Goal: Task Accomplishment & Management: Manage account settings

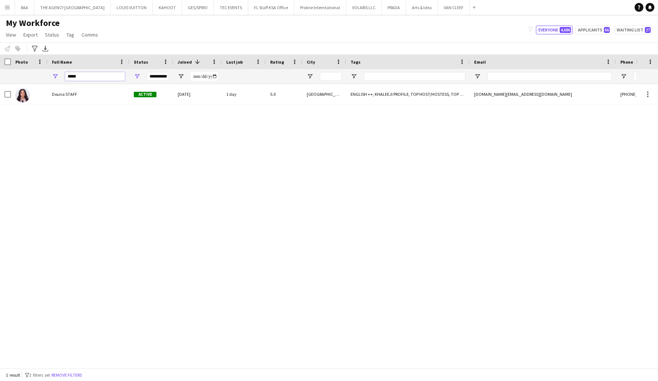
drag, startPoint x: 86, startPoint y: 76, endPoint x: 60, endPoint y: 78, distance: 26.7
click at [61, 77] on div "*****" at bounding box center [89, 76] width 82 height 15
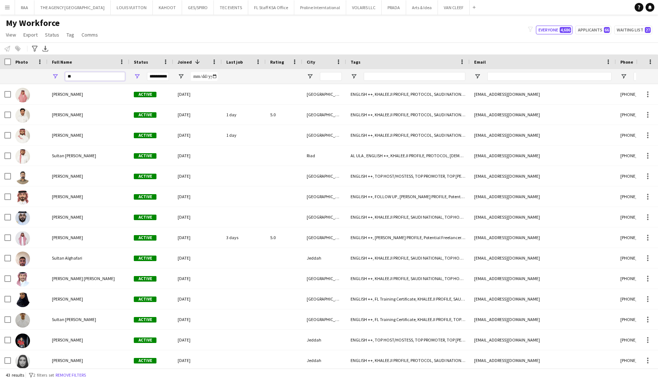
type input "*"
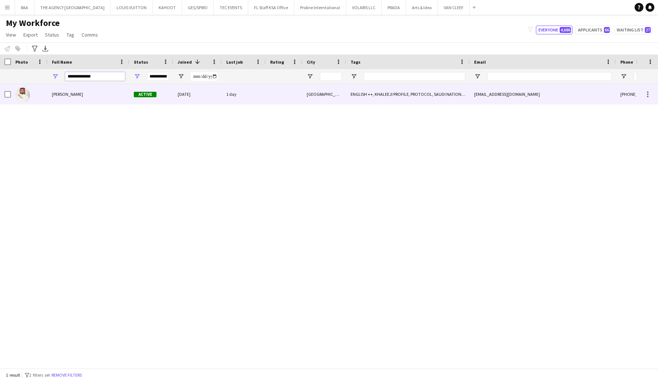
type input "**********"
click at [51, 100] on div "[PERSON_NAME]" at bounding box center [89, 94] width 82 height 20
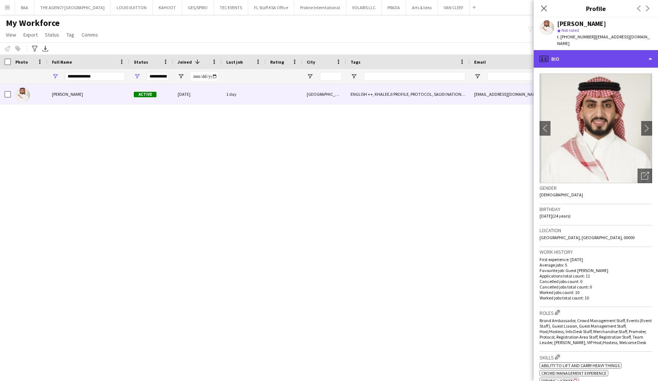
click at [620, 59] on div "profile Bio" at bounding box center [596, 59] width 124 height 18
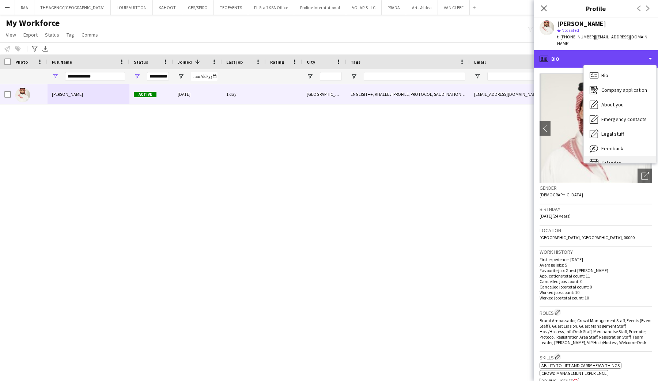
scroll to position [10, 0]
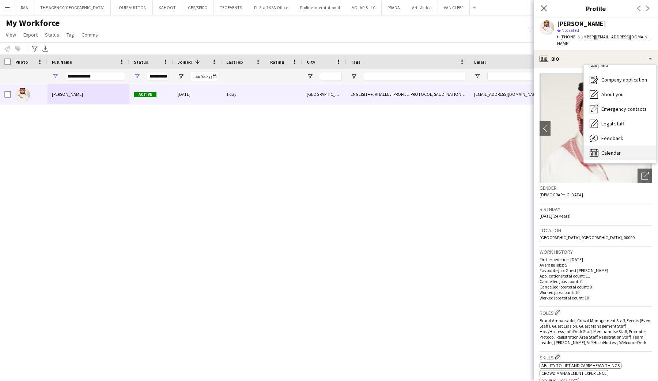
click at [615, 150] on span "Calendar" at bounding box center [611, 153] width 19 height 7
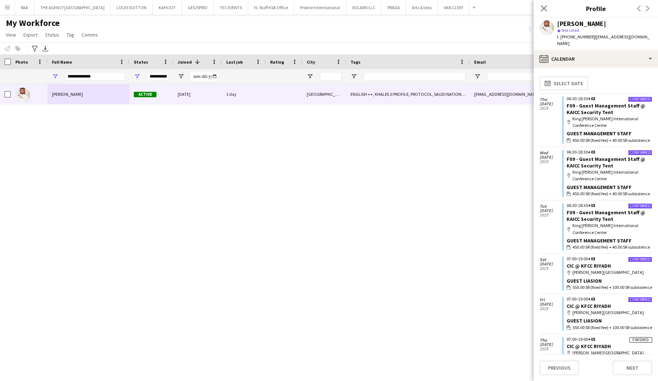
scroll to position [2, 0]
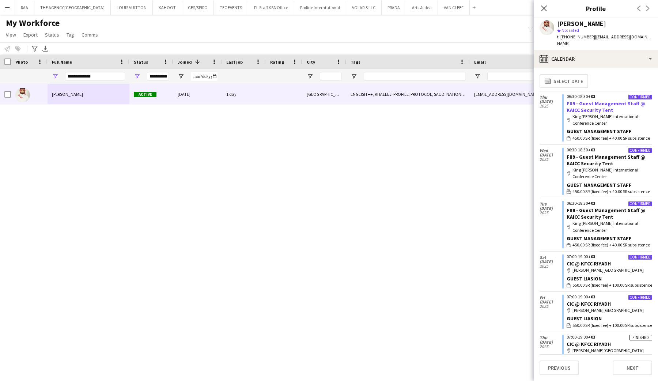
click at [610, 100] on link "FII9 - Guest Management Staff @ KAICC Security Tent" at bounding box center [606, 106] width 79 height 13
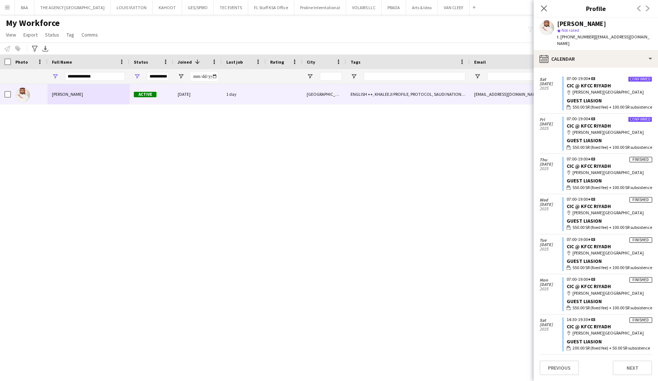
scroll to position [214, 0]
click at [588, 123] on link "CIC @ KFCC RIYADH" at bounding box center [589, 126] width 44 height 7
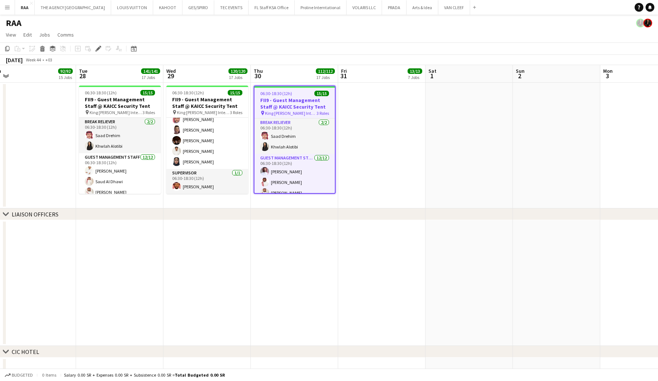
click at [9, 11] on button "Menu" at bounding box center [7, 7] width 15 height 15
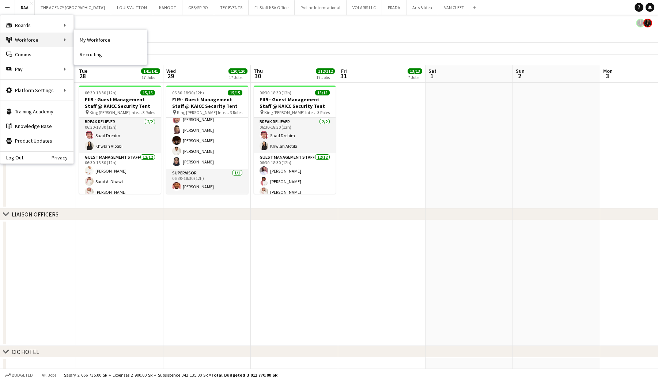
click at [27, 37] on div "Workforce Workforce" at bounding box center [36, 40] width 73 height 15
click at [99, 45] on link "My Workforce" at bounding box center [110, 40] width 73 height 15
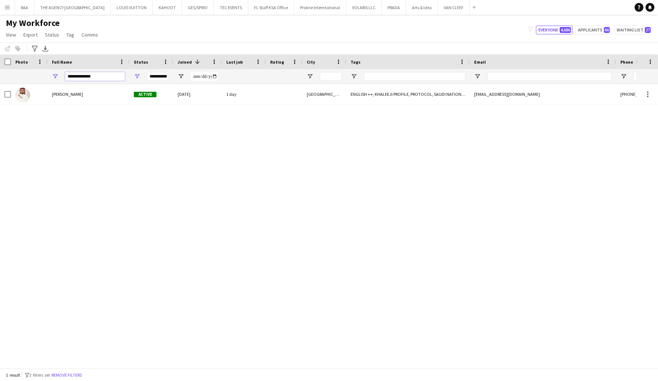
drag, startPoint x: 101, startPoint y: 77, endPoint x: 38, endPoint y: 76, distance: 62.5
click at [39, 76] on div "**********" at bounding box center [355, 76] width 710 height 15
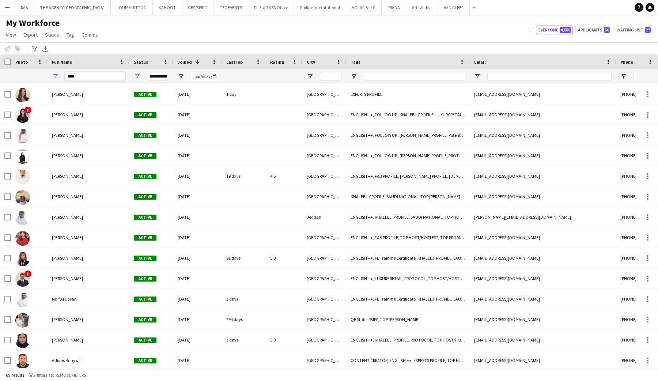
type input "*****"
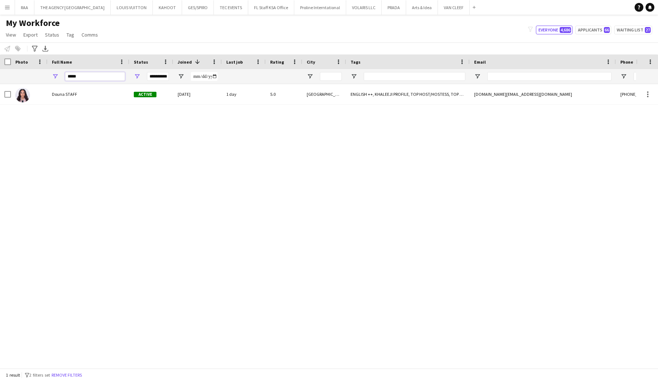
drag, startPoint x: 82, startPoint y: 74, endPoint x: 63, endPoint y: 75, distance: 18.4
click at [63, 75] on div "*****" at bounding box center [89, 76] width 82 height 15
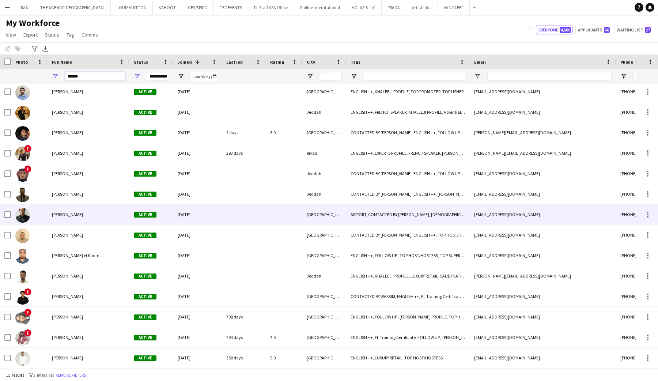
scroll to position [9, 0]
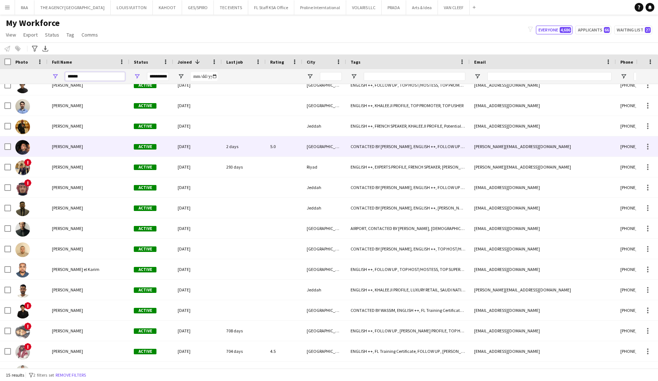
type input "*****"
click at [69, 150] on div "[PERSON_NAME]" at bounding box center [89, 146] width 82 height 20
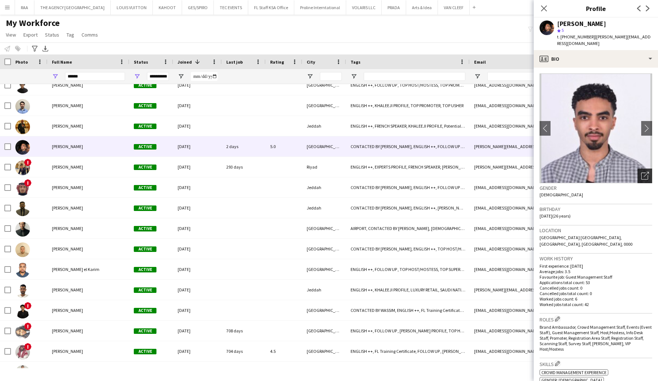
click at [647, 172] on icon "Open photos pop-in" at bounding box center [645, 176] width 8 height 8
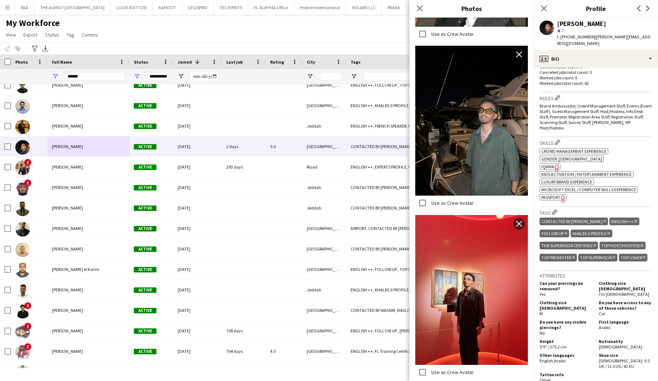
scroll to position [223, 0]
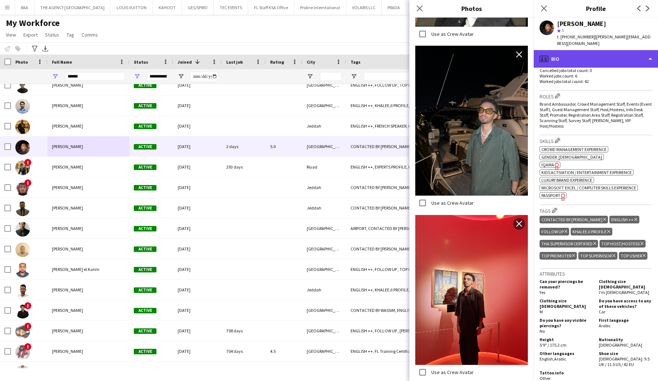
click at [593, 52] on div "profile Bio" at bounding box center [596, 59] width 124 height 18
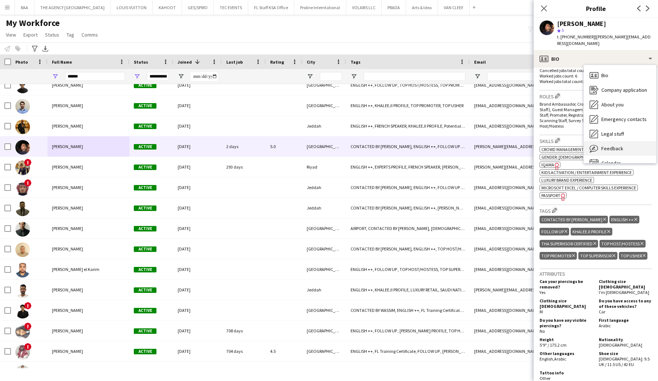
click at [614, 145] on div "Feedback Feedback" at bounding box center [620, 148] width 72 height 15
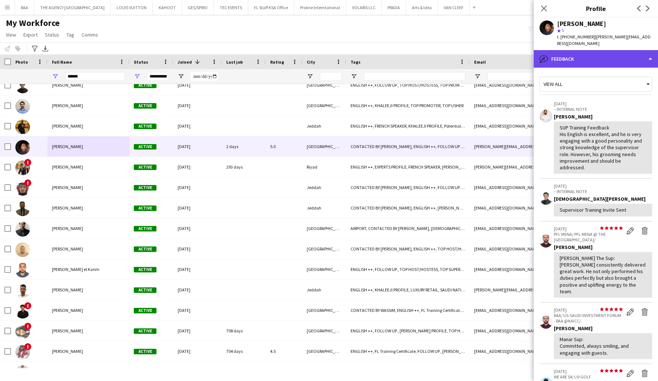
click at [587, 54] on div "bubble-pencil Feedback" at bounding box center [596, 59] width 124 height 18
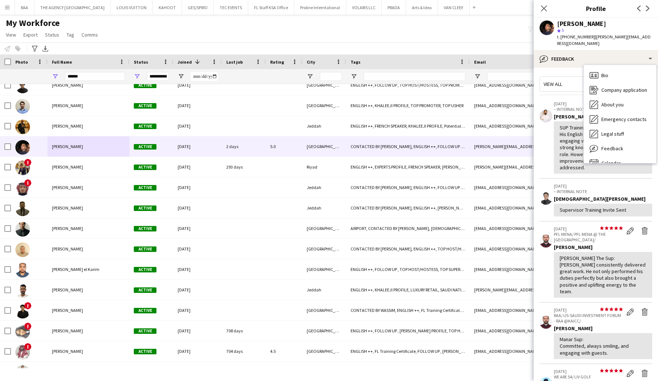
click at [558, 144] on div "SUP Training Feedback His English is excellent, and he is very engaging with a …" at bounding box center [603, 147] width 98 height 52
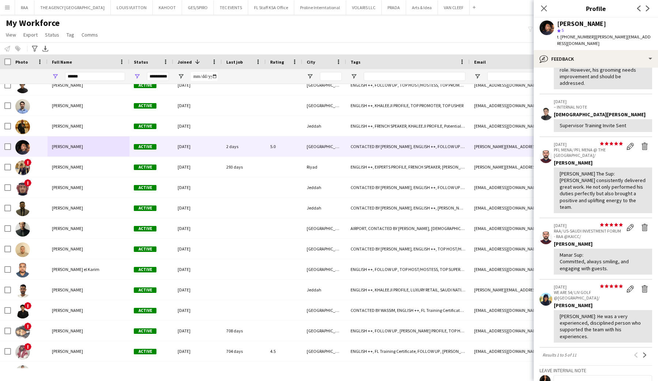
scroll to position [95, 0]
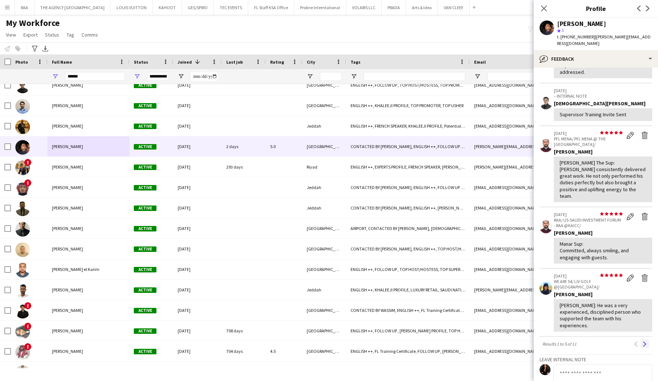
click at [648, 340] on button "Next" at bounding box center [645, 344] width 9 height 9
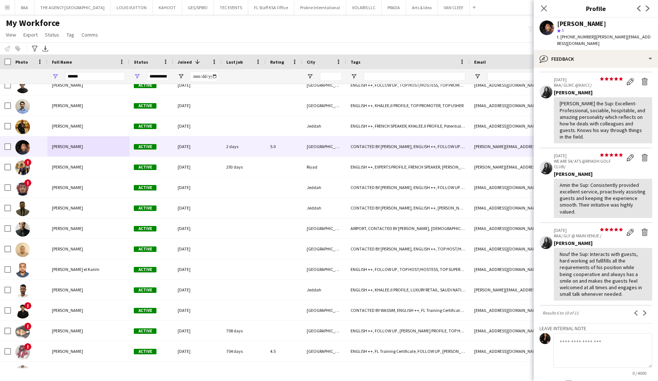
scroll to position [142, 0]
click at [643, 310] on app-icon "Next" at bounding box center [644, 312] width 5 height 5
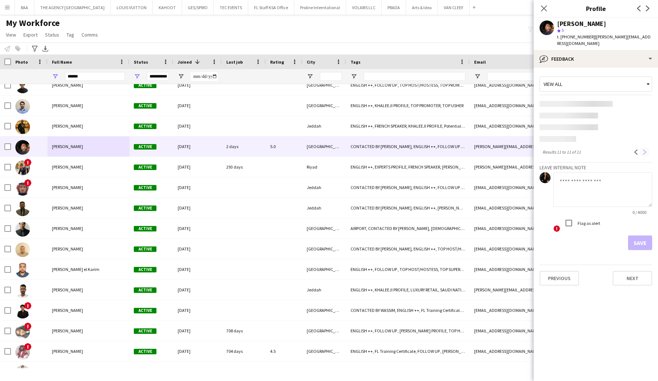
scroll to position [0, 0]
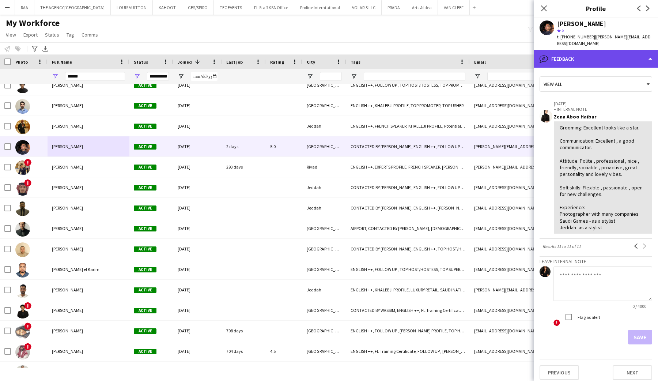
click at [566, 50] on div "bubble-pencil Feedback" at bounding box center [596, 59] width 124 height 18
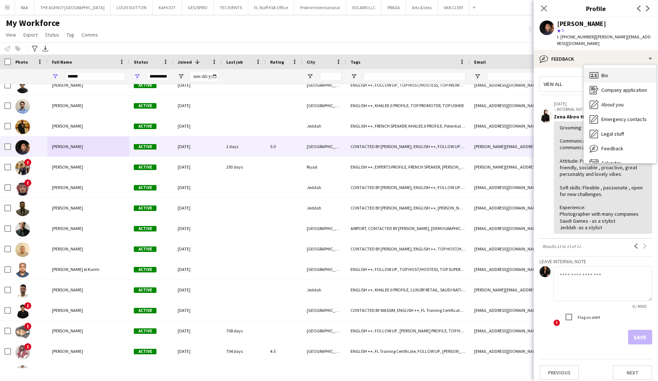
click at [584, 68] on div "Bio Bio" at bounding box center [620, 75] width 72 height 15
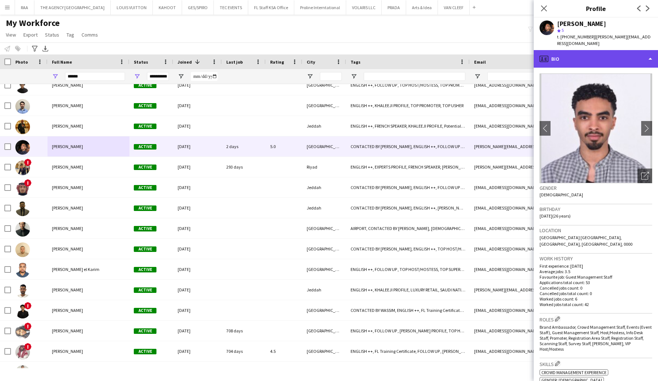
click at [578, 57] on div "profile Bio" at bounding box center [596, 59] width 124 height 18
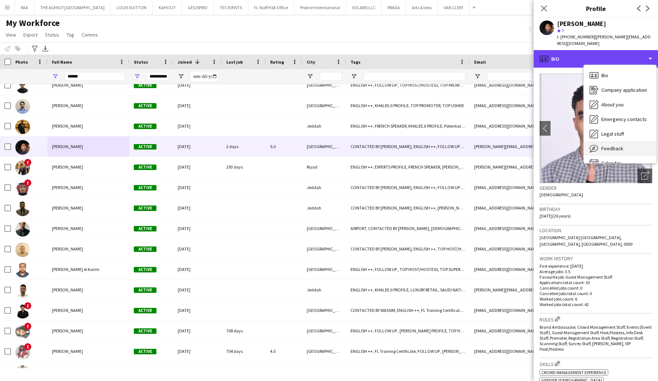
scroll to position [10, 0]
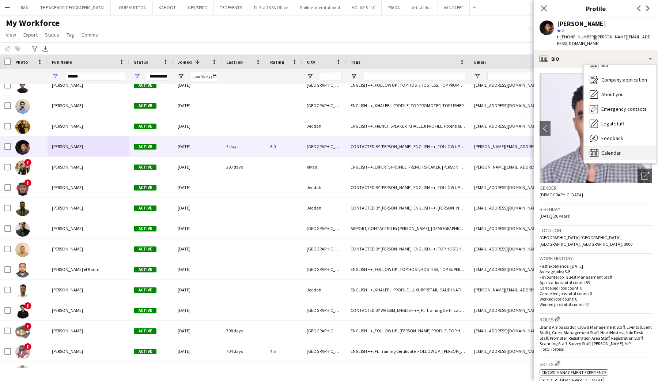
click at [610, 150] on div "Calendar Calendar" at bounding box center [620, 153] width 72 height 15
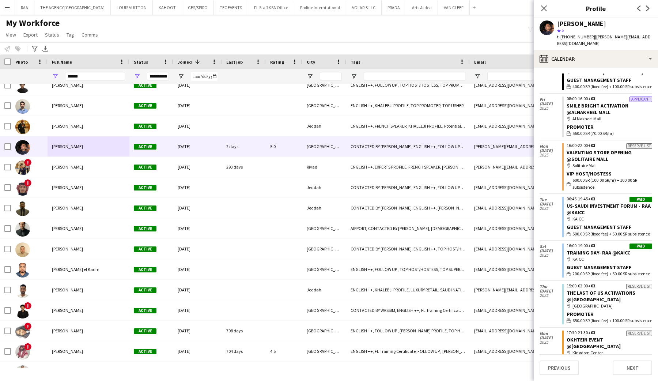
scroll to position [277, 0]
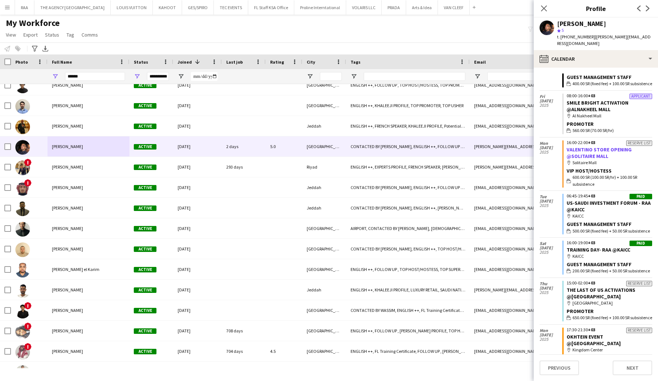
click at [584, 152] on link "VALENTINO STORE OPENING @SOLITAIRE MALL" at bounding box center [599, 152] width 65 height 13
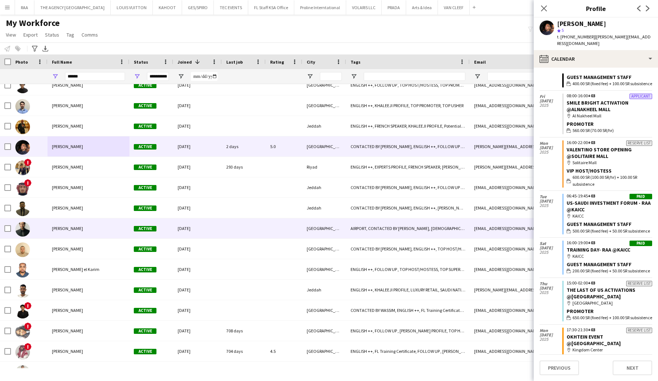
scroll to position [23, 0]
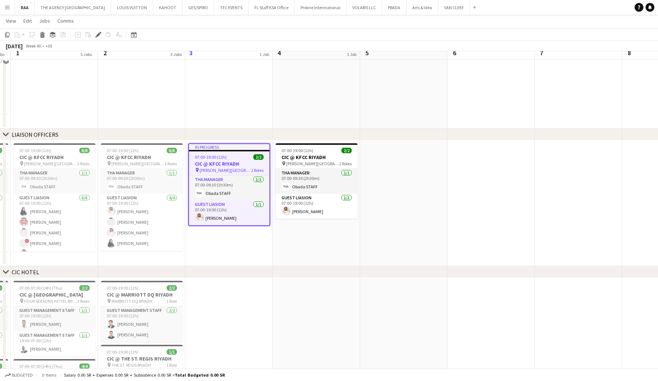
scroll to position [83, 0]
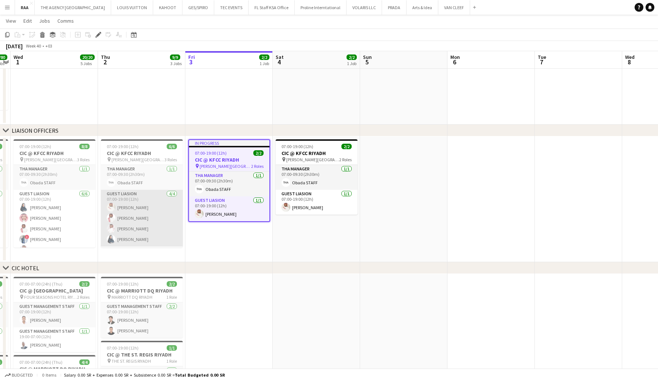
click at [150, 219] on app-card-role "Guest Liasion 4/4 07:00-19:00 (12h) Sultan Alnashwan Mohammed Abdulelah Riyadh …" at bounding box center [142, 218] width 82 height 57
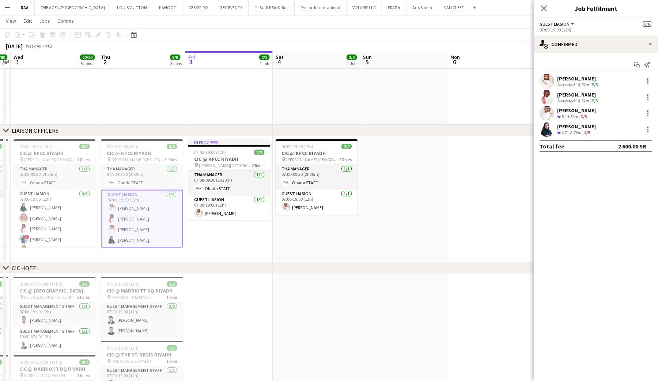
click at [548, 102] on app-user-avatar at bounding box center [547, 97] width 15 height 15
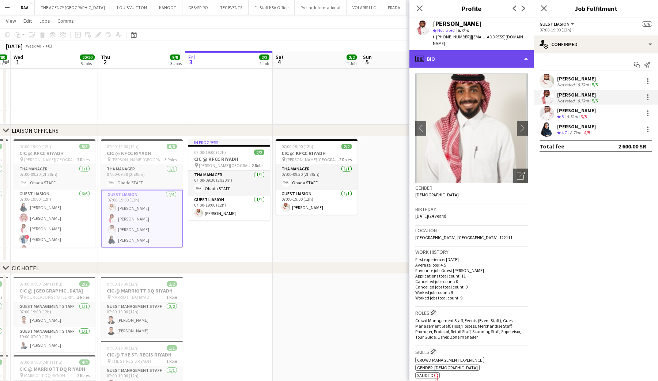
click at [489, 59] on div "profile Bio" at bounding box center [472, 59] width 124 height 18
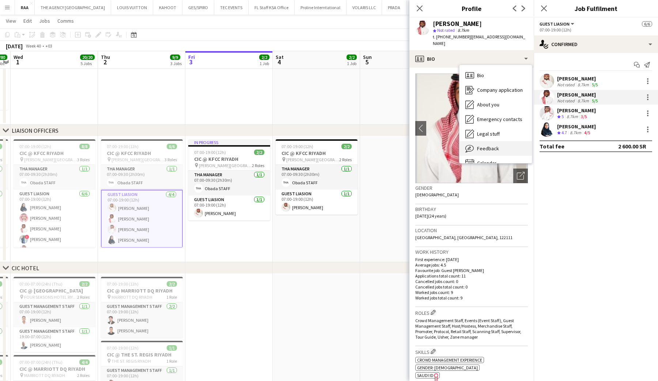
click at [495, 145] on span "Feedback" at bounding box center [488, 148] width 22 height 7
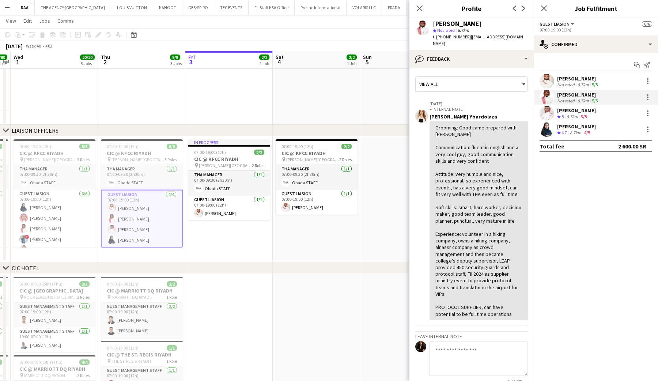
drag, startPoint x: 431, startPoint y: 98, endPoint x: 453, endPoint y: 98, distance: 22.3
click at [453, 101] on p "[DATE]" at bounding box center [479, 103] width 98 height 5
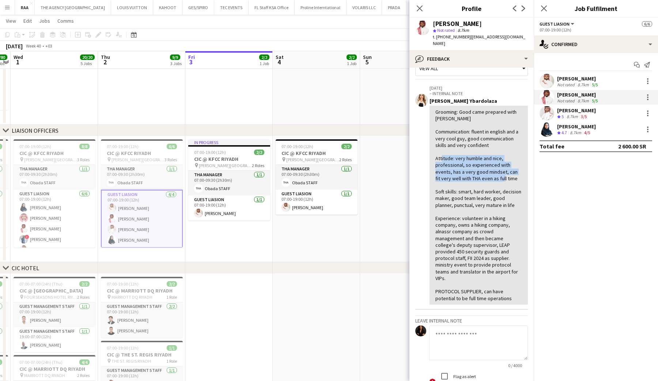
drag, startPoint x: 456, startPoint y: 153, endPoint x: 509, endPoint y: 177, distance: 58.3
click at [509, 177] on div "Grooming: Good came prepared with thobe Communication: fluent in english and a …" at bounding box center [479, 205] width 87 height 193
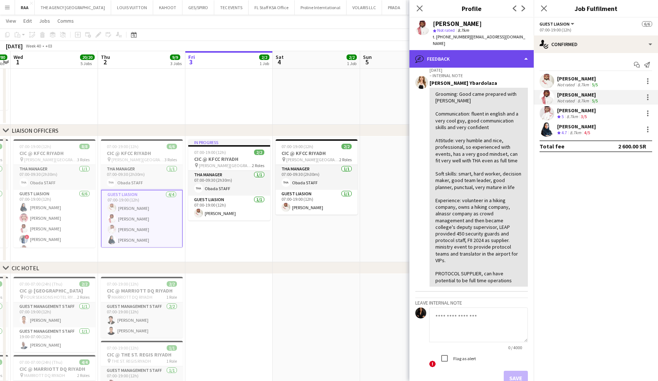
click at [463, 54] on div "bubble-pencil Feedback" at bounding box center [472, 59] width 124 height 18
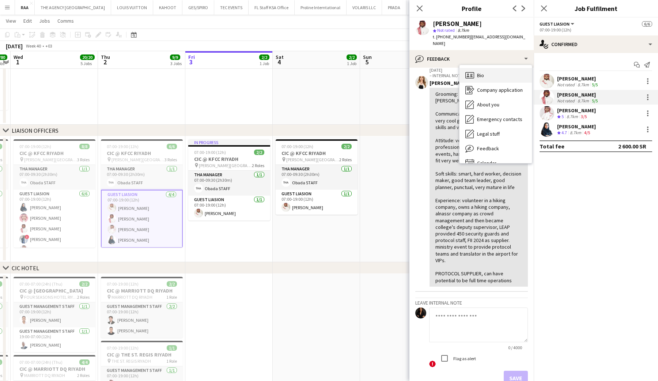
click at [472, 71] on icon "Bio" at bounding box center [470, 75] width 9 height 9
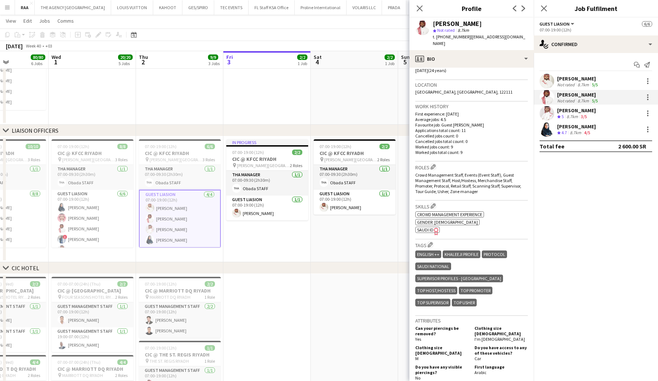
scroll to position [0, 210]
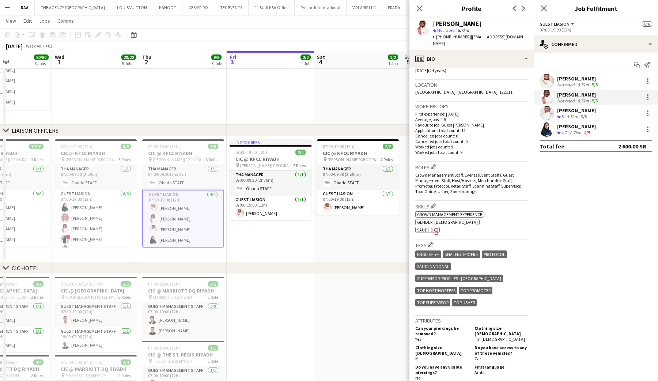
click at [548, 83] on app-user-avatar at bounding box center [547, 81] width 15 height 15
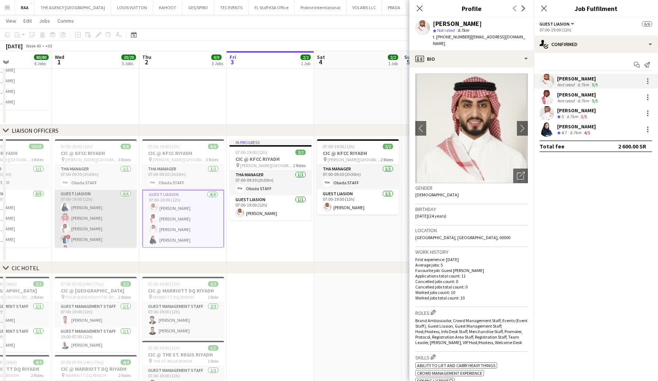
scroll to position [0, 190]
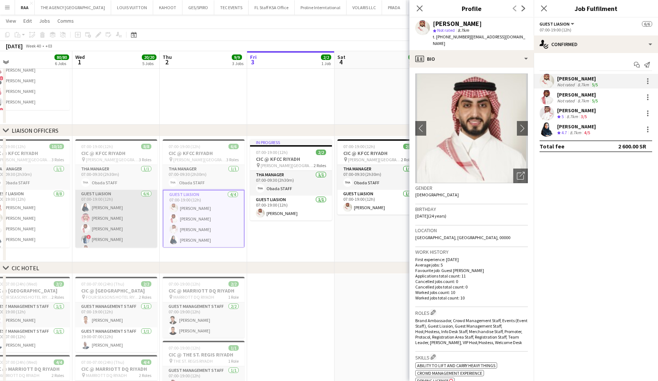
click at [121, 230] on app-card-role "Guest Liasion 6/6 07:00-19:00 (12h) Rina Alamoudi Amer Alzahrani Mohammed Abdul…" at bounding box center [116, 229] width 82 height 78
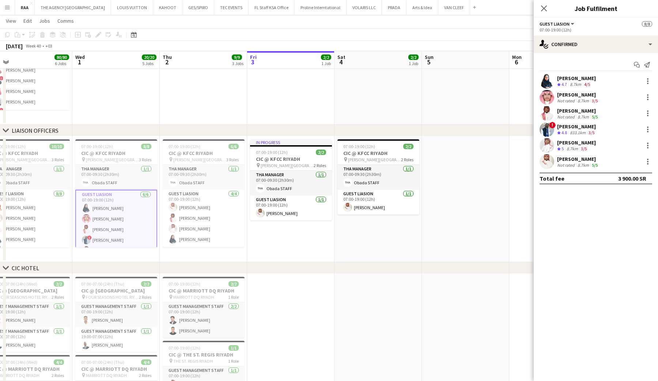
click at [84, 242] on app-user-avatar at bounding box center [86, 239] width 9 height 9
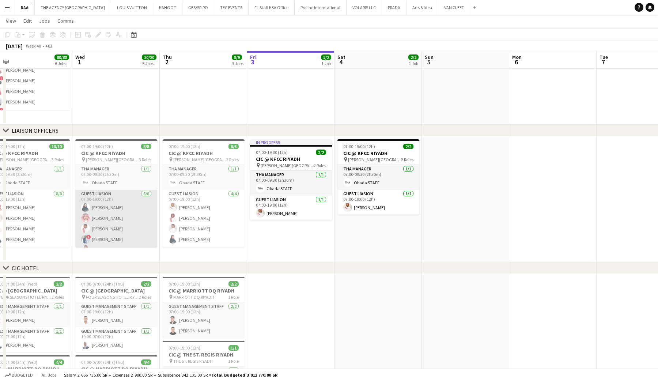
click at [95, 231] on app-card-role "Guest Liasion 6/6 07:00-19:00 (12h) Rina Alamoudi Amer Alzahrani Mohammed Abdul…" at bounding box center [116, 229] width 82 height 78
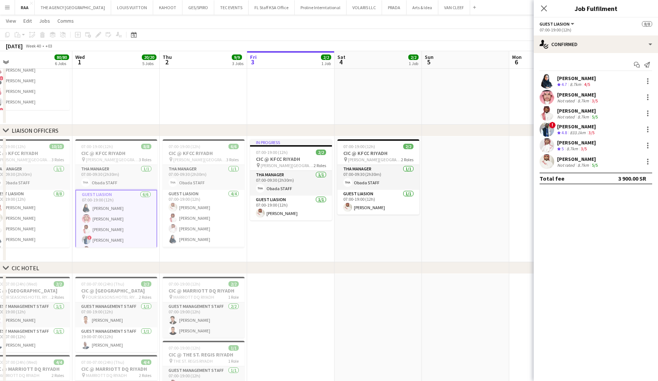
click at [547, 132] on app-user-avatar at bounding box center [547, 129] width 15 height 15
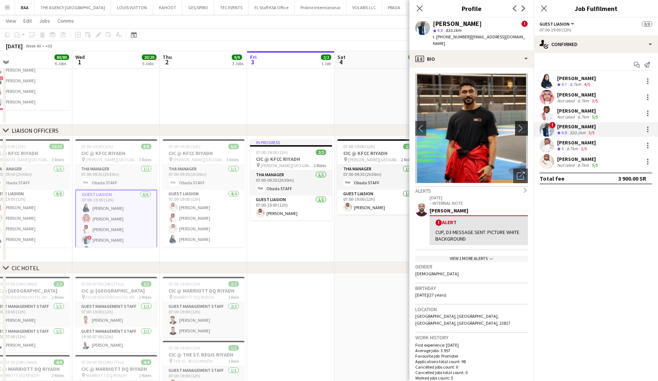
click at [518, 127] on app-icon "chevron-right" at bounding box center [522, 128] width 11 height 8
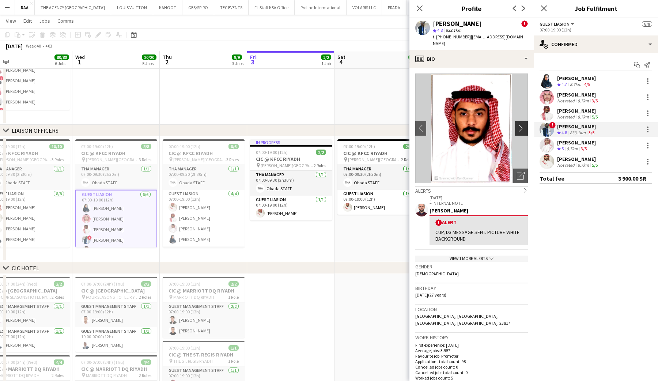
click at [518, 127] on app-icon "chevron-right" at bounding box center [522, 128] width 11 height 8
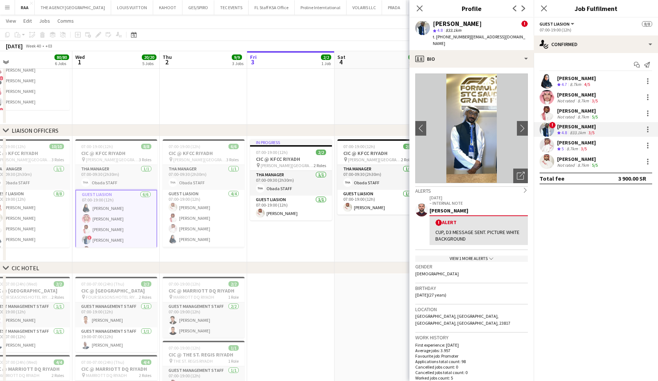
click at [474, 44] on div "t. +966549769187 | mohammedsabbagh11@hotmail.com" at bounding box center [480, 40] width 95 height 13
click at [474, 60] on div "profile Bio" at bounding box center [472, 59] width 124 height 18
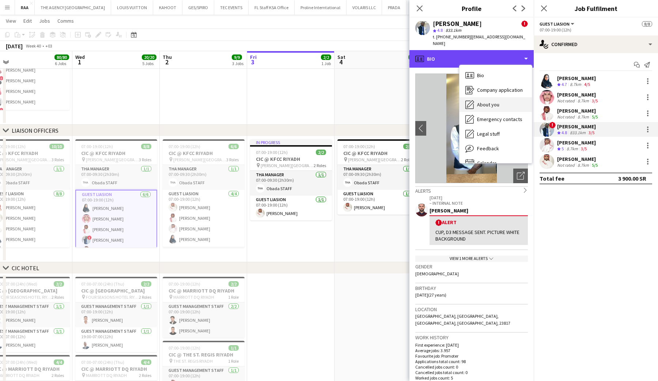
scroll to position [10, 0]
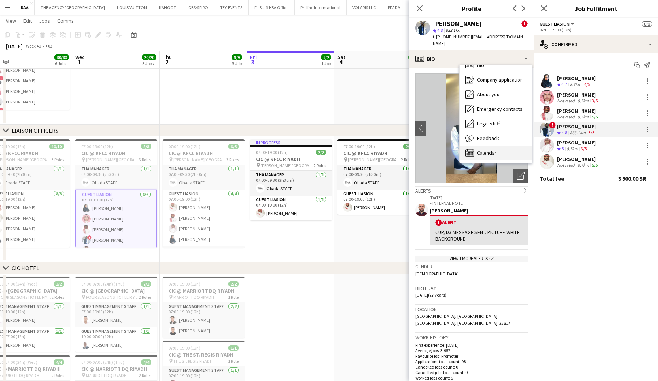
click at [489, 154] on span "Calendar" at bounding box center [486, 153] width 19 height 7
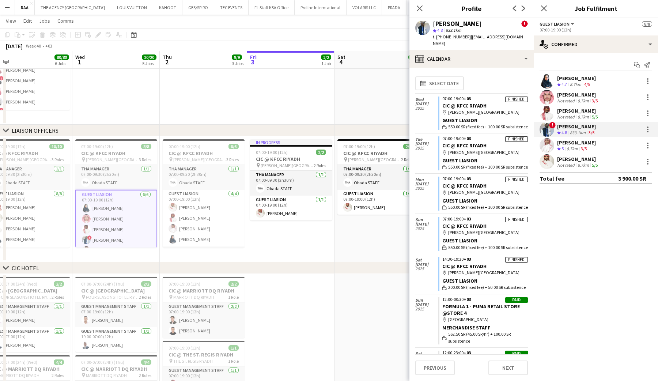
click at [474, 69] on app-calendar-tab "calendar-full Select date Wed 1 Oct 2025 Finished 07:00-19:00 +03 CIC @ KFCC RI…" at bounding box center [472, 224] width 124 height 313
click at [476, 65] on div "calendar-full Calendar" at bounding box center [472, 59] width 124 height 18
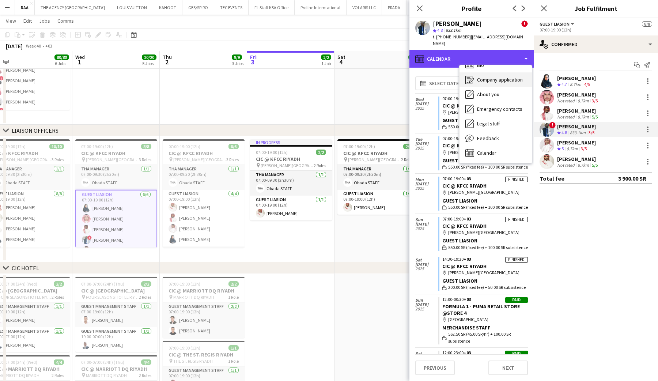
scroll to position [0, 0]
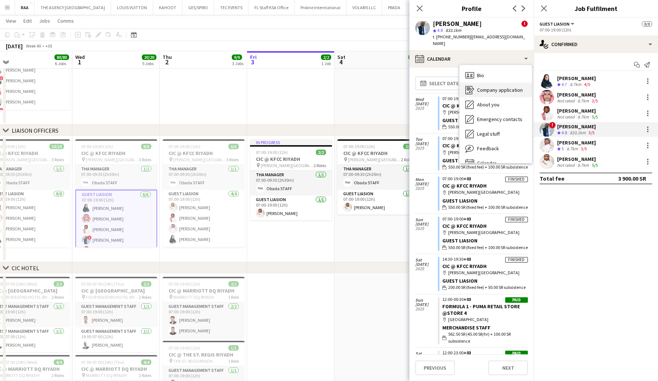
click at [481, 76] on span "Bio" at bounding box center [480, 75] width 7 height 7
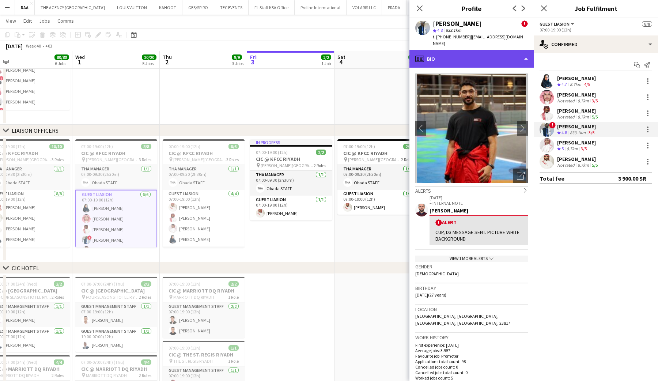
click at [481, 57] on div "profile Bio" at bounding box center [472, 59] width 124 height 18
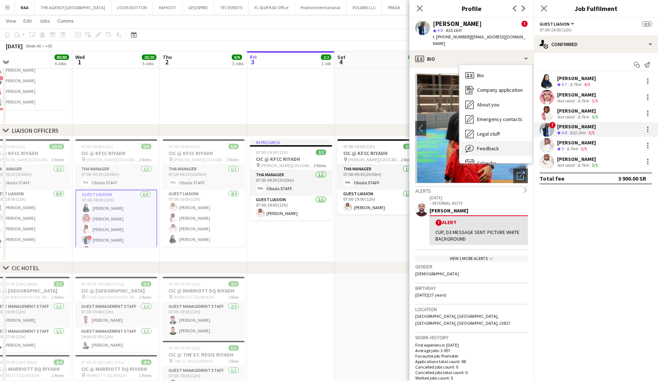
click at [490, 146] on span "Feedback" at bounding box center [488, 148] width 22 height 7
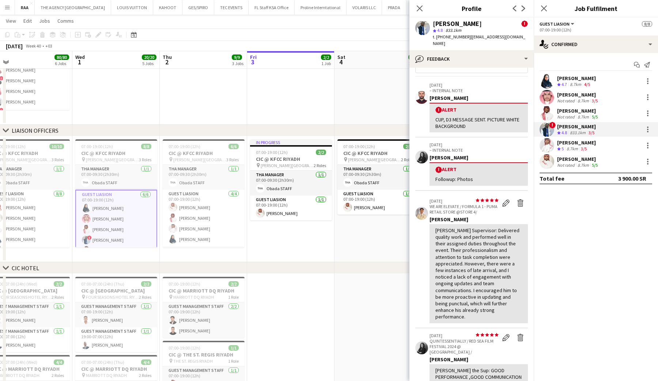
scroll to position [4, 0]
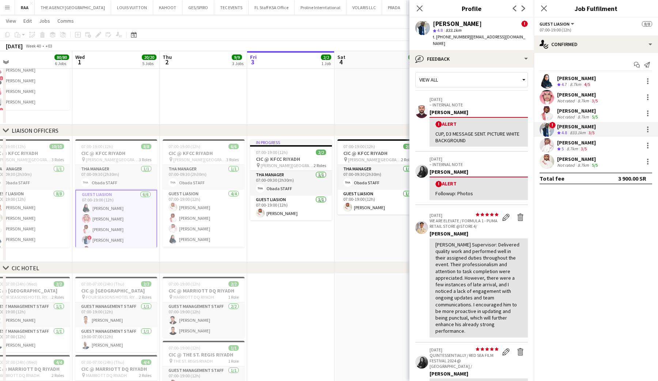
drag, startPoint x: 435, startPoint y: 194, endPoint x: 478, endPoint y: 193, distance: 43.2
click at [479, 193] on div "! Alert Followup: Photos" at bounding box center [479, 188] width 98 height 23
click at [478, 193] on div "Followup: Photos" at bounding box center [479, 193] width 87 height 7
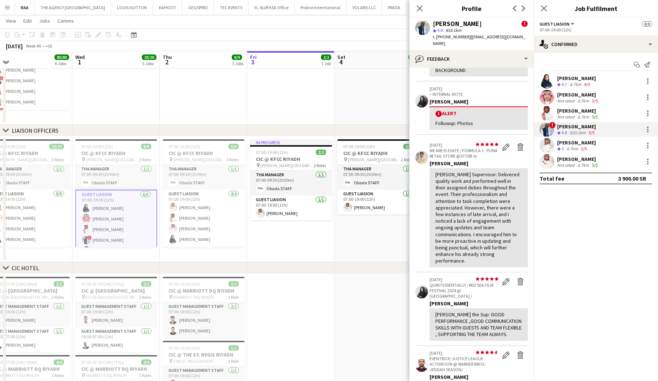
drag, startPoint x: 429, startPoint y: 88, endPoint x: 458, endPoint y: 90, distance: 28.6
click at [458, 90] on app-crew-profile-feedback-alert "12-11-2023 – INTERNAL NOTE Douna Elsayed ! Alert Followup: Photos" at bounding box center [471, 108] width 113 height 53
click at [452, 88] on p "12-11-2023" at bounding box center [479, 88] width 98 height 5
drag, startPoint x: 452, startPoint y: 88, endPoint x: 426, endPoint y: 87, distance: 25.3
click at [426, 87] on app-crew-profile-feedback-alert "12-11-2023 – INTERNAL NOTE Douna Elsayed ! Alert Followup: Photos" at bounding box center [471, 108] width 113 height 53
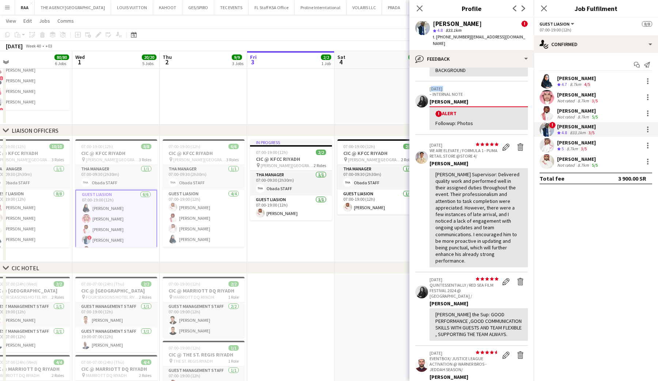
drag, startPoint x: 484, startPoint y: 125, endPoint x: 422, endPoint y: 121, distance: 62.3
click at [422, 121] on app-crew-profile-feedback-alert "12-11-2023 – INTERNAL NOTE Douna Elsayed ! Alert Followup: Photos" at bounding box center [471, 108] width 113 height 53
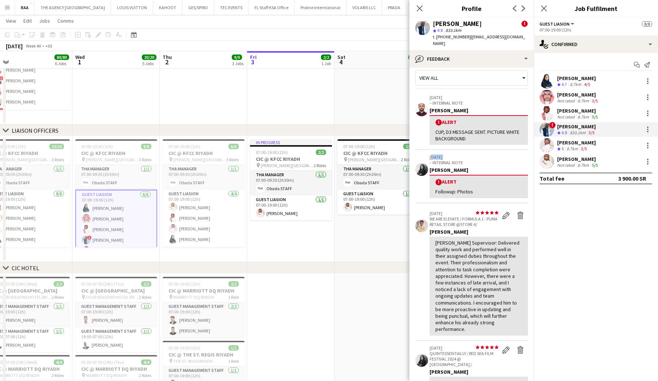
scroll to position [0, 0]
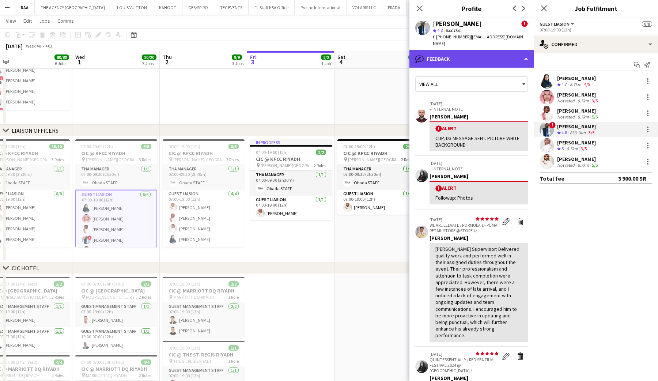
click at [464, 64] on div "bubble-pencil Feedback" at bounding box center [472, 59] width 124 height 18
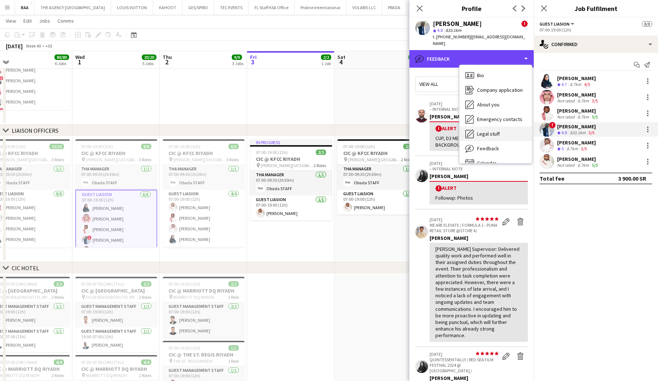
scroll to position [10, 0]
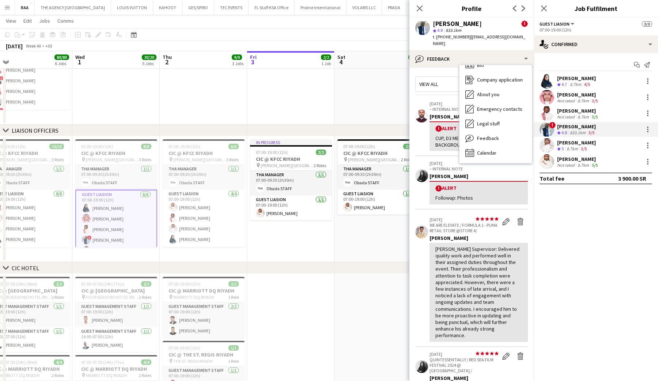
click at [570, 263] on mat-expansion-panel "check Confirmed Start chat Send notification Rina Alamoudi Crew rating 4.7 8.7k…" at bounding box center [596, 217] width 124 height 328
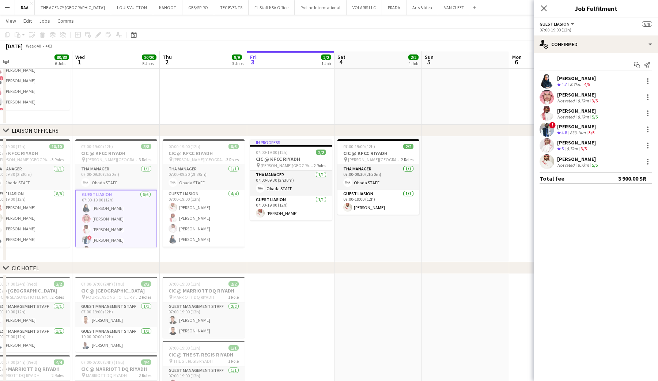
click at [543, 141] on app-user-avatar at bounding box center [547, 145] width 15 height 15
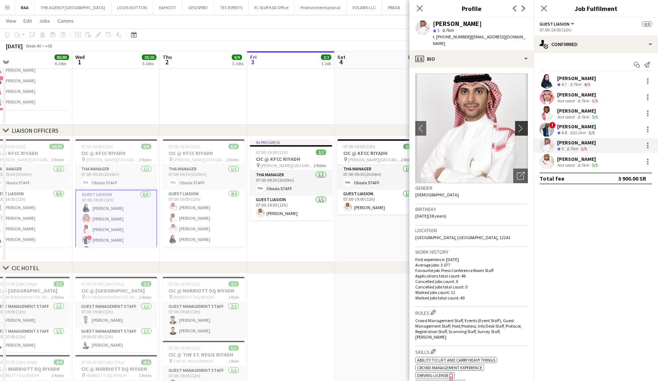
click at [528, 124] on app-icon "chevron-right" at bounding box center [522, 128] width 11 height 8
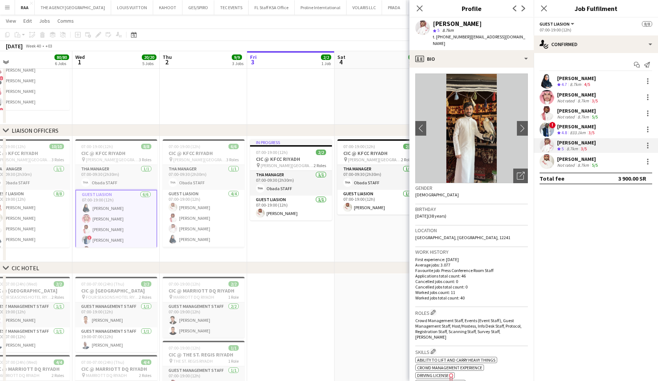
click at [549, 83] on app-user-avatar at bounding box center [547, 81] width 15 height 15
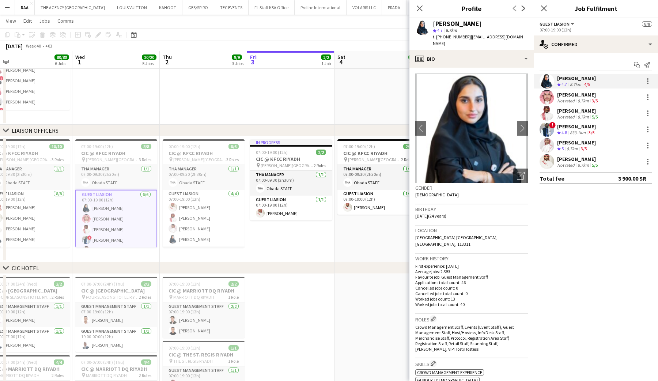
click at [548, 165] on app-user-avatar at bounding box center [547, 161] width 15 height 15
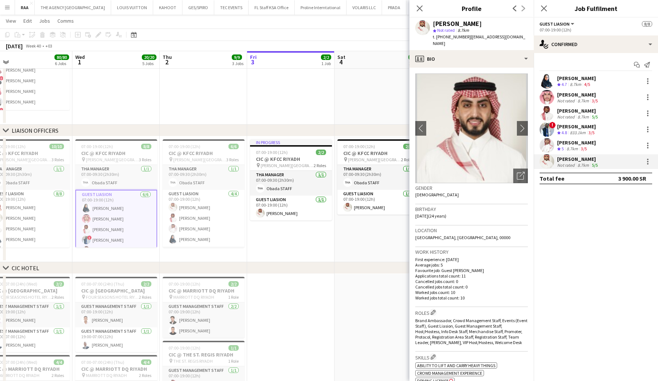
click at [549, 81] on app-user-avatar at bounding box center [547, 81] width 15 height 15
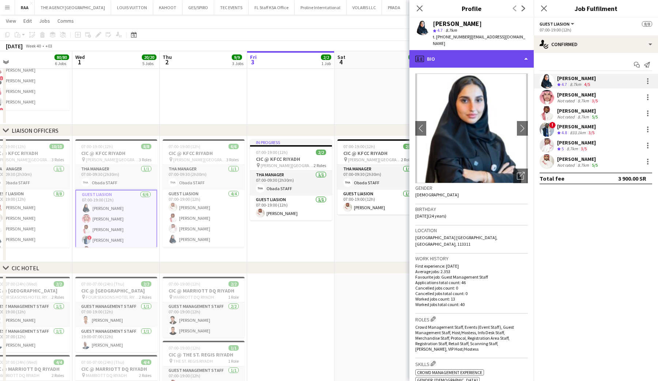
click at [485, 54] on div "profile Bio" at bounding box center [472, 59] width 124 height 18
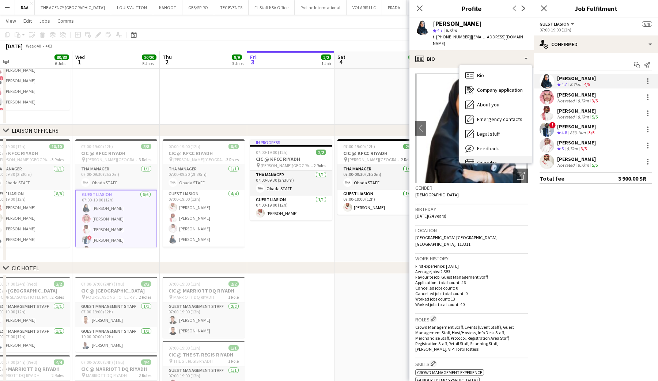
click at [481, 156] on div "Calendar Calendar" at bounding box center [496, 163] width 72 height 15
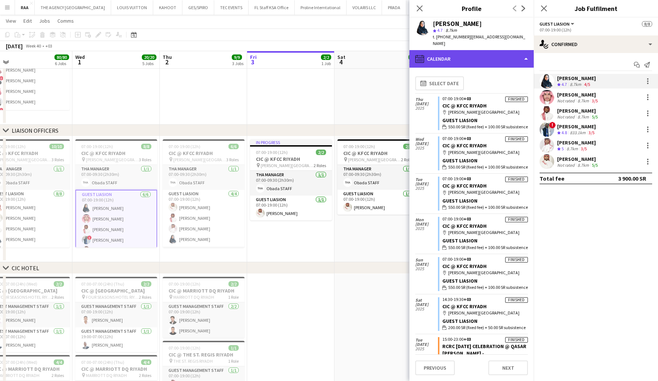
click at [496, 50] on div "calendar-full Calendar" at bounding box center [472, 59] width 124 height 18
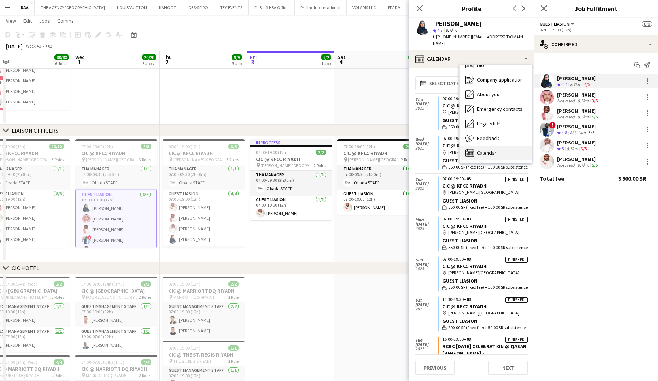
click at [484, 150] on span "Calendar" at bounding box center [486, 153] width 19 height 7
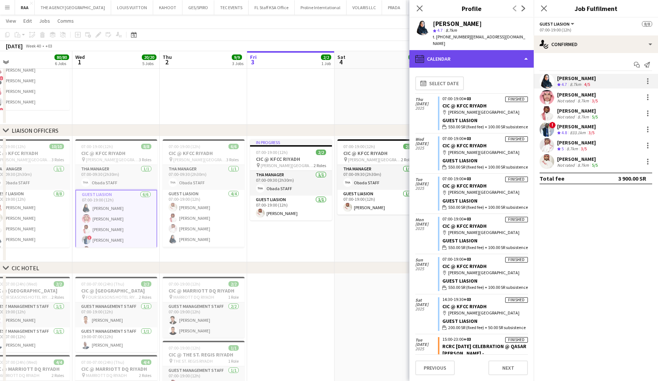
click at [489, 53] on div "calendar-full Calendar" at bounding box center [472, 59] width 124 height 18
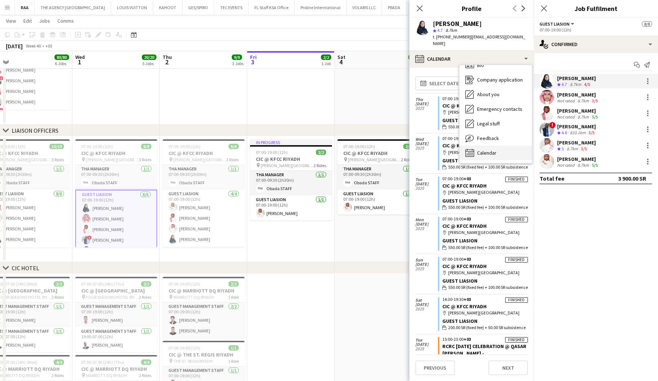
click at [490, 150] on div "Calendar Calendar" at bounding box center [496, 153] width 72 height 15
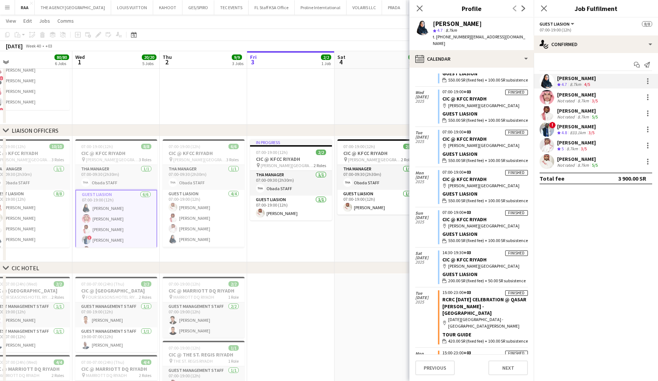
scroll to position [51, 0]
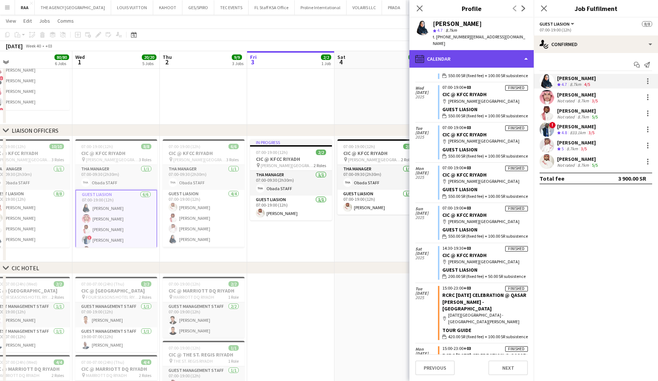
click at [490, 52] on div "calendar-full Calendar" at bounding box center [472, 59] width 124 height 18
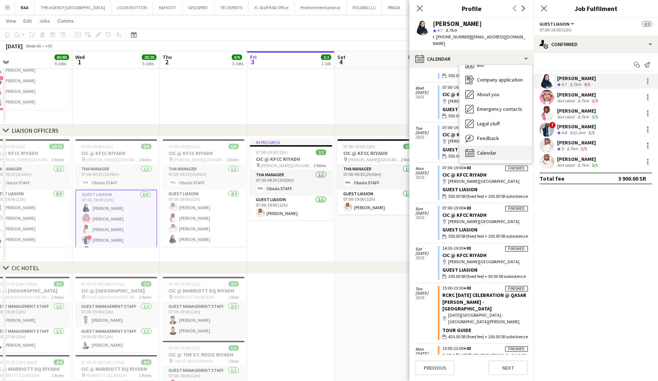
click at [491, 146] on div "Calendar Calendar" at bounding box center [496, 153] width 72 height 15
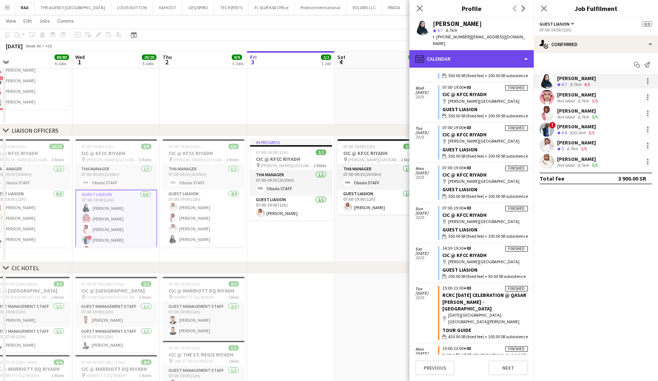
click at [489, 51] on div "calendar-full Calendar" at bounding box center [472, 59] width 124 height 18
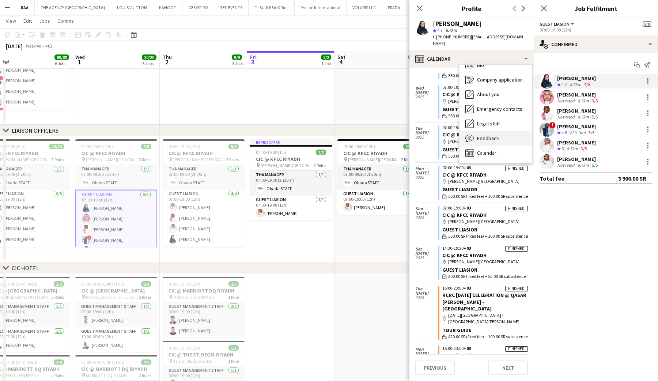
click at [487, 135] on div "Feedback Feedback" at bounding box center [496, 138] width 72 height 15
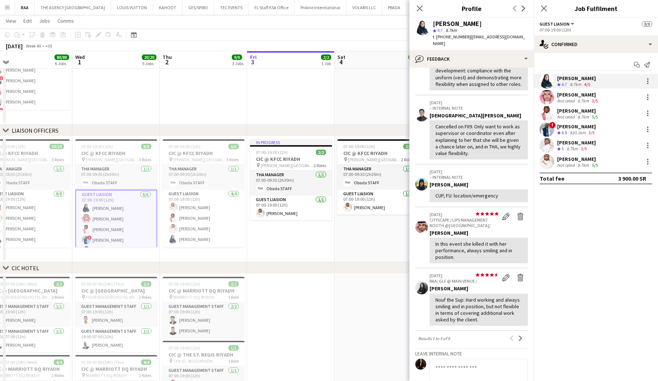
scroll to position [173, 0]
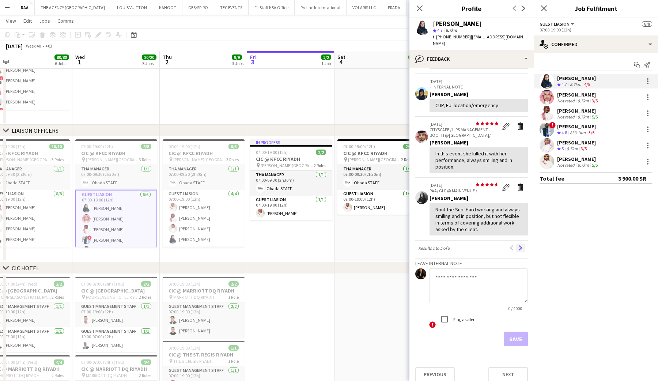
click at [520, 245] on app-icon "Next" at bounding box center [520, 247] width 5 height 5
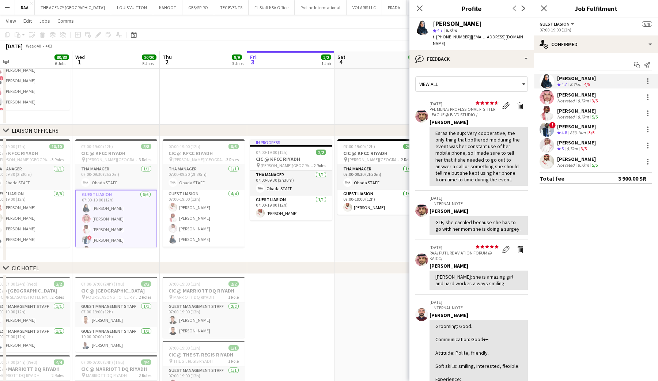
scroll to position [210, 0]
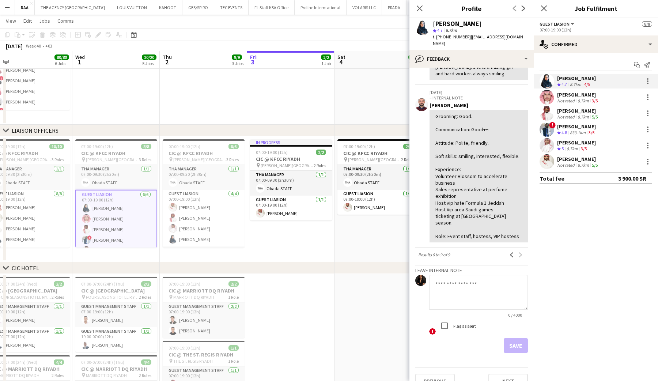
click at [547, 97] on app-user-avatar at bounding box center [547, 97] width 15 height 15
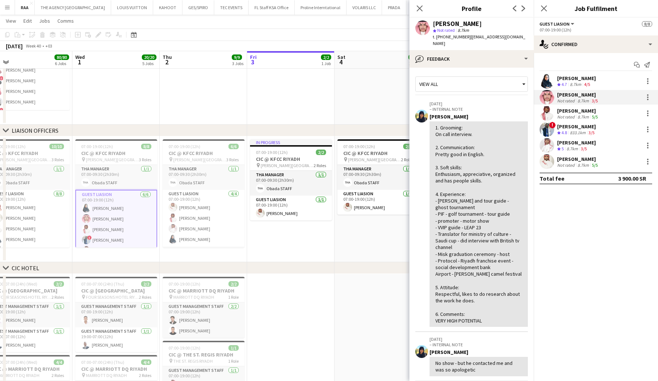
click at [548, 120] on app-user-avatar at bounding box center [547, 113] width 15 height 15
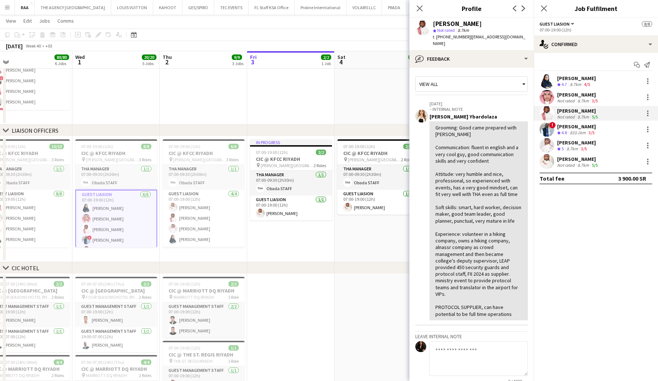
click at [549, 130] on app-user-avatar at bounding box center [547, 129] width 15 height 15
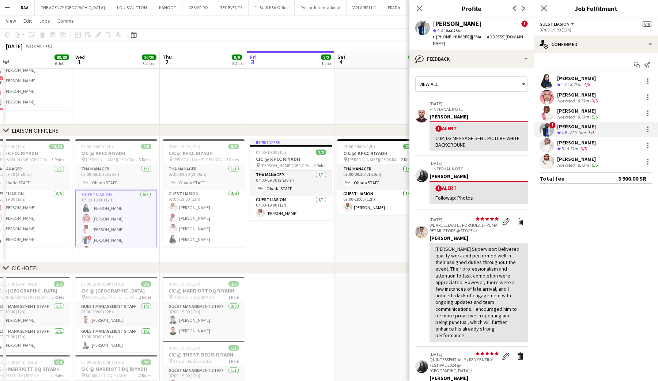
click at [548, 147] on app-user-avatar at bounding box center [547, 145] width 15 height 15
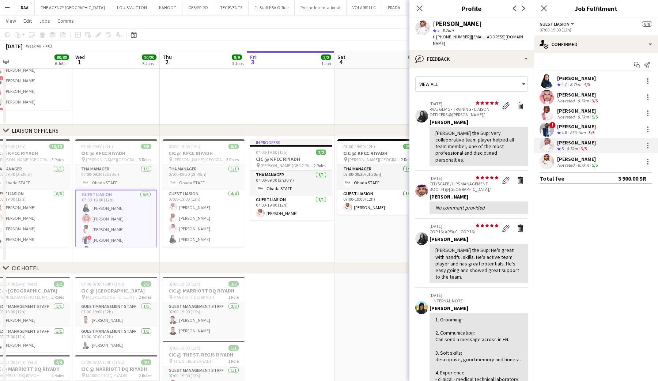
click at [545, 114] on app-user-avatar at bounding box center [547, 113] width 15 height 15
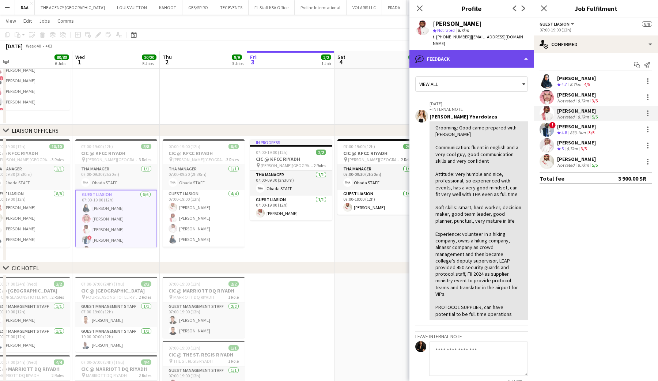
click at [489, 52] on div "bubble-pencil Feedback" at bounding box center [472, 59] width 124 height 18
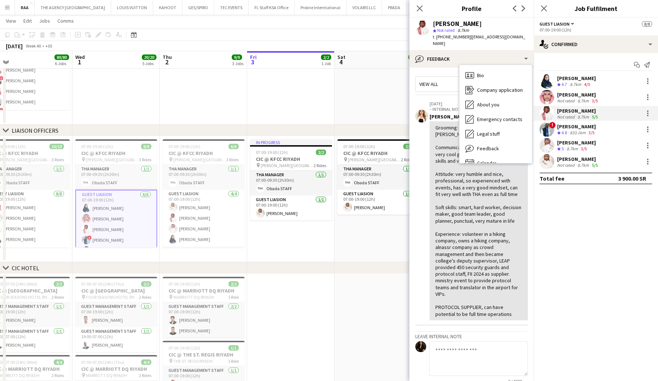
click at [487, 234] on div "Grooming: Good came prepared with thobe Communication: fluent in english and a …" at bounding box center [479, 220] width 87 height 193
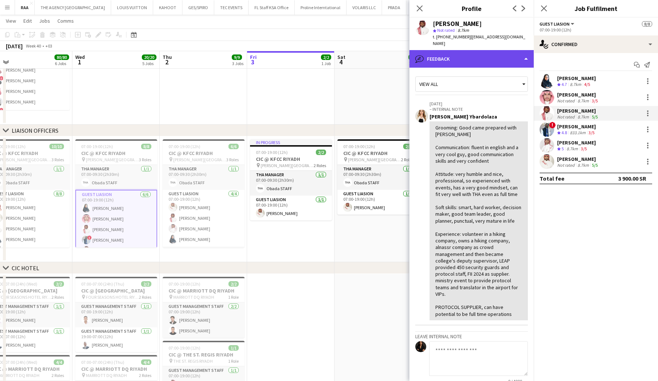
click at [486, 58] on div "bubble-pencil Feedback" at bounding box center [472, 59] width 124 height 18
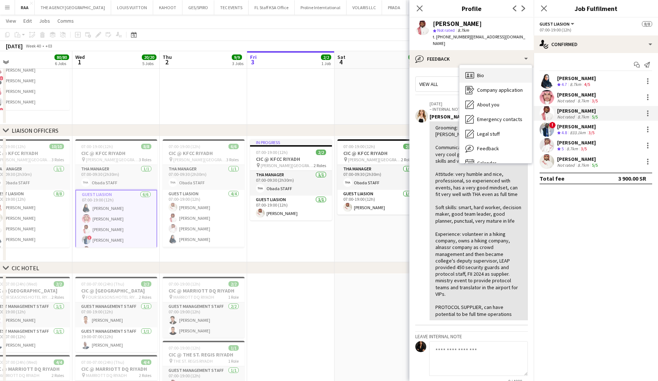
click at [492, 71] on div "Bio Bio" at bounding box center [496, 75] width 72 height 15
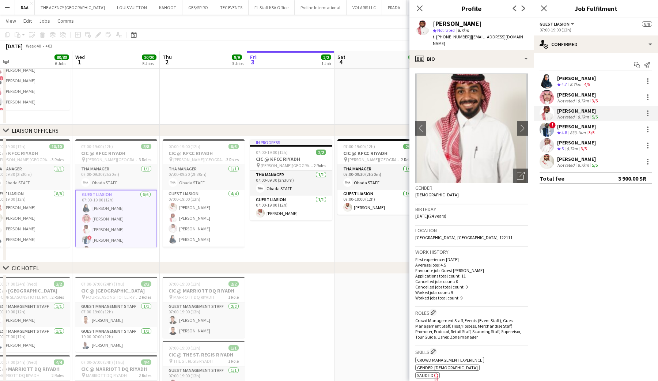
click at [543, 130] on app-user-avatar at bounding box center [547, 129] width 15 height 15
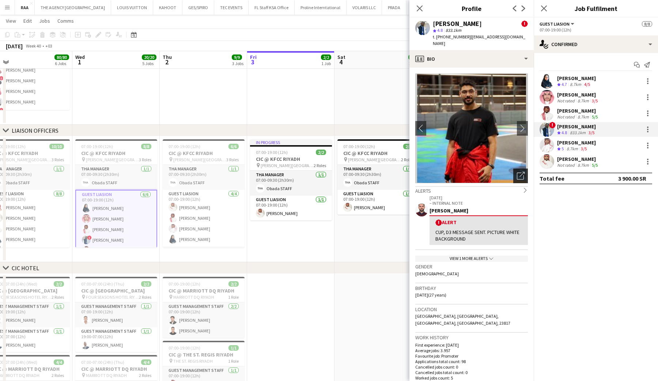
click at [523, 175] on icon "Open photos pop-in" at bounding box center [521, 176] width 8 height 8
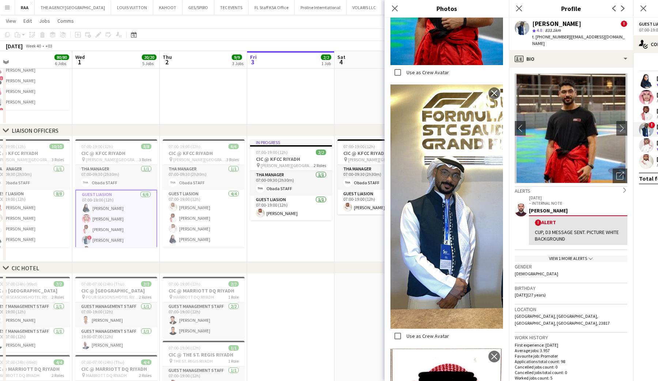
scroll to position [415, 0]
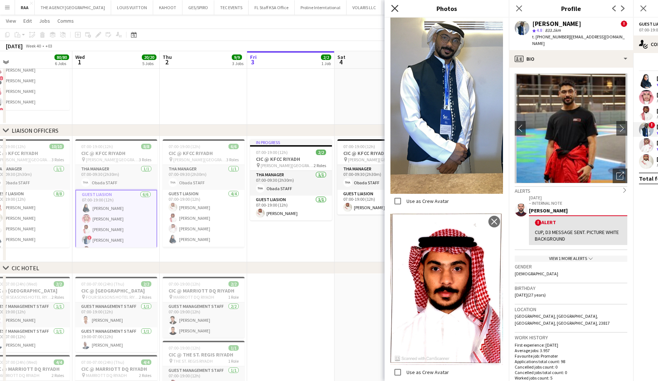
click at [398, 8] on icon "Close pop-in" at bounding box center [394, 8] width 7 height 7
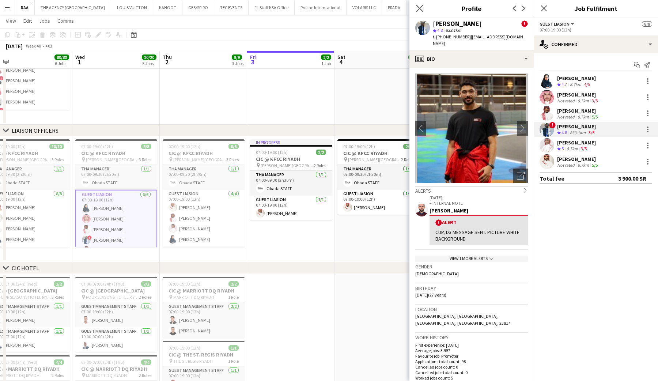
click at [424, 10] on app-icon "Close pop-in" at bounding box center [420, 8] width 11 height 11
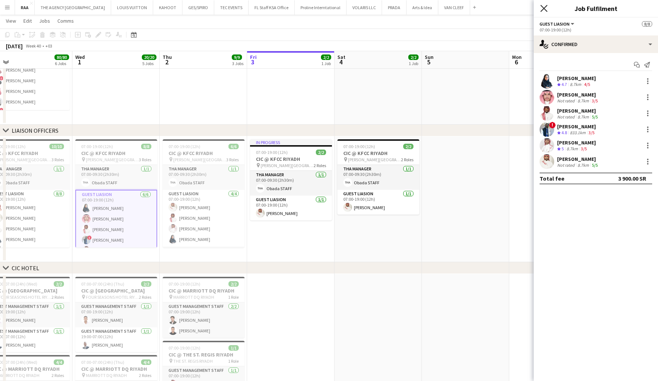
click at [541, 9] on icon "Close pop-in" at bounding box center [543, 8] width 7 height 7
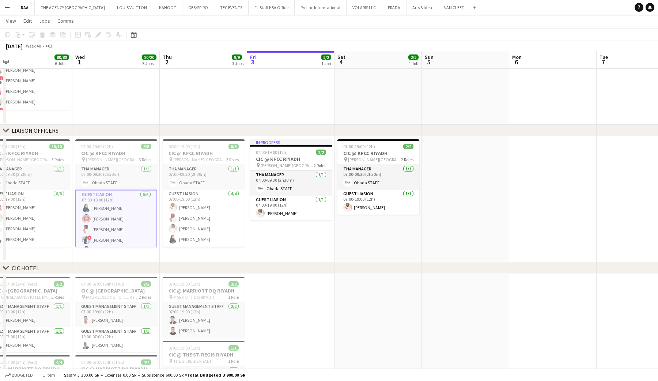
click at [10, 8] on app-icon "Menu" at bounding box center [7, 7] width 6 height 6
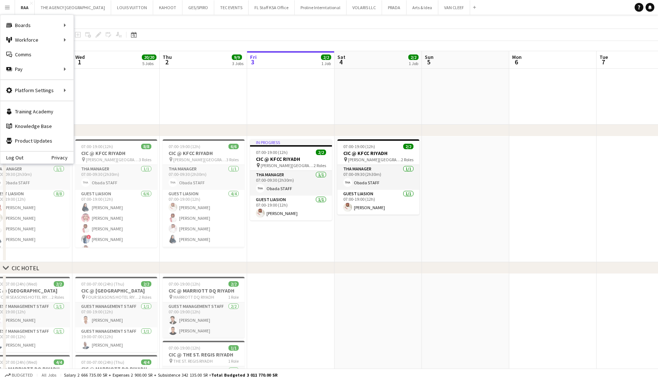
click at [242, 101] on app-date-cell at bounding box center [203, 62] width 87 height 126
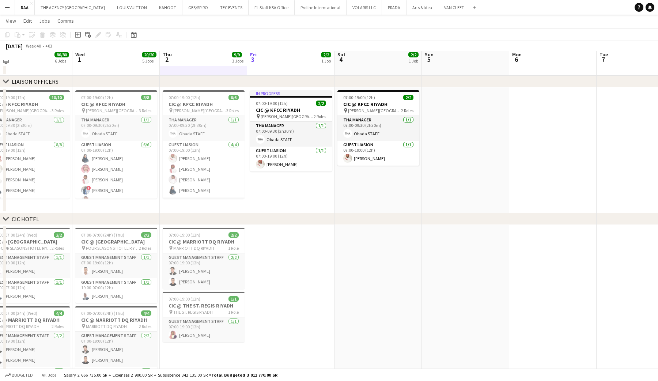
scroll to position [141, 0]
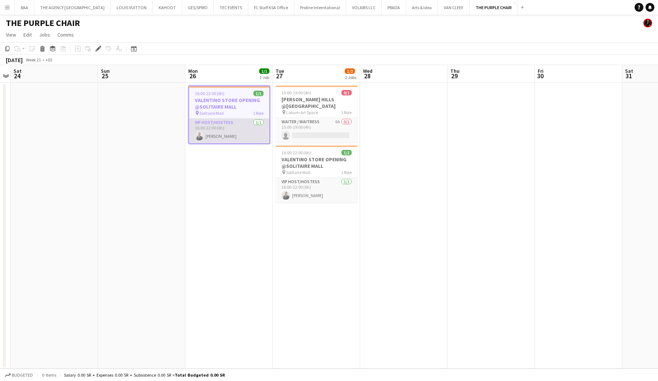
click at [249, 141] on app-card-role "VIP Host/Hostess 1/1 16:00-22:00 (6h) Mousa Khalifah" at bounding box center [229, 130] width 80 height 25
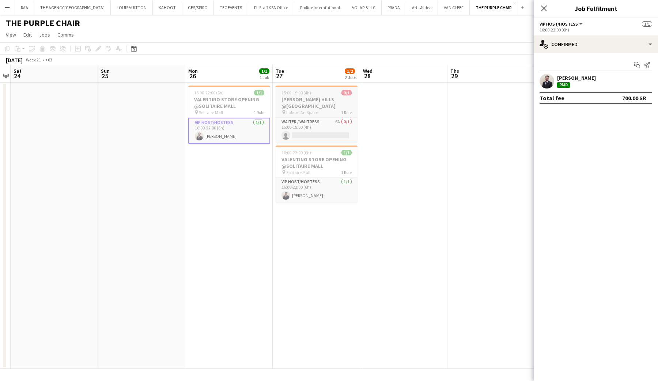
click at [303, 109] on h3 "ANASTASIA BEVERLY HILLS @LAKUM ART SPACE" at bounding box center [317, 102] width 82 height 13
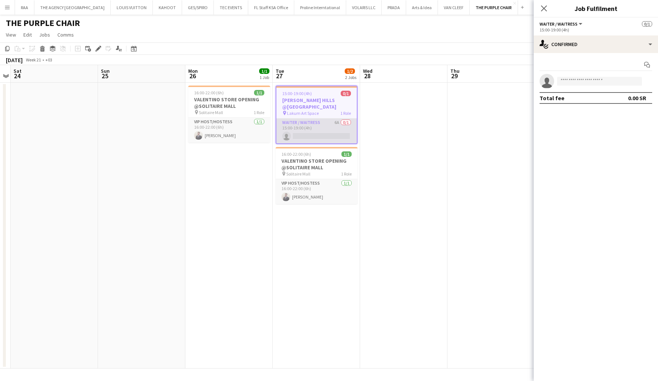
click at [312, 127] on app-card-role "Waiter / Waitress 6A 0/1 15:00-19:00 (4h) single-neutral-actions" at bounding box center [316, 130] width 80 height 25
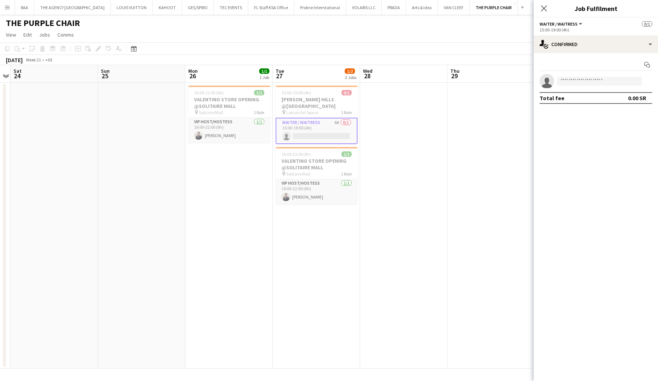
click at [634, 54] on div "Start chat single-neutral-actions Total fee 0.00 SR" at bounding box center [596, 81] width 124 height 57
click at [635, 49] on div "single-neutral-actions-check-2 Confirmed" at bounding box center [596, 44] width 124 height 18
click at [640, 103] on div "single-neutral-actions-information Applicants" at bounding box center [620, 104] width 72 height 15
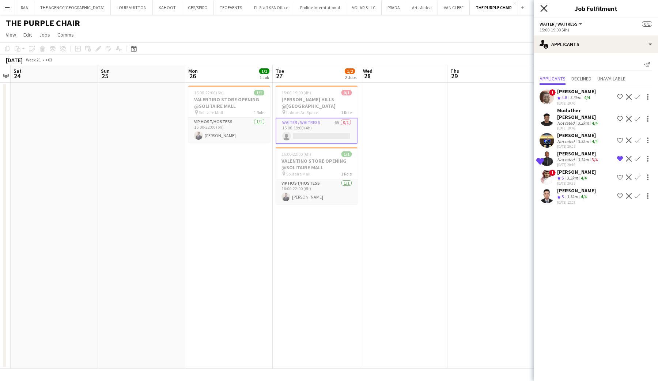
click at [543, 10] on icon "Close pop-in" at bounding box center [543, 8] width 7 height 7
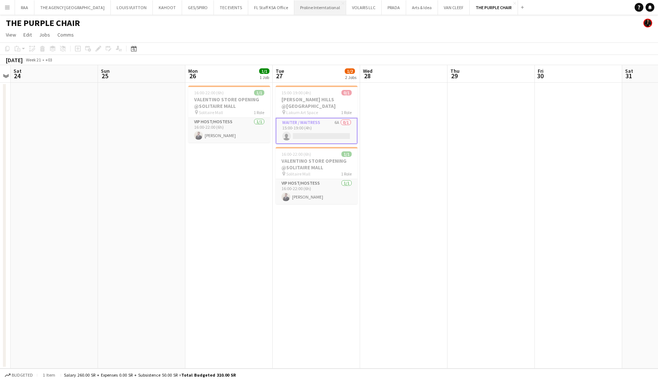
click at [294, 7] on button "Proline Interntational Close" at bounding box center [320, 7] width 52 height 14
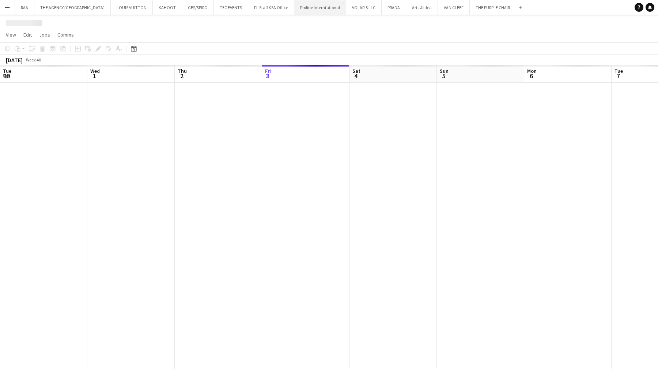
scroll to position [0, 175]
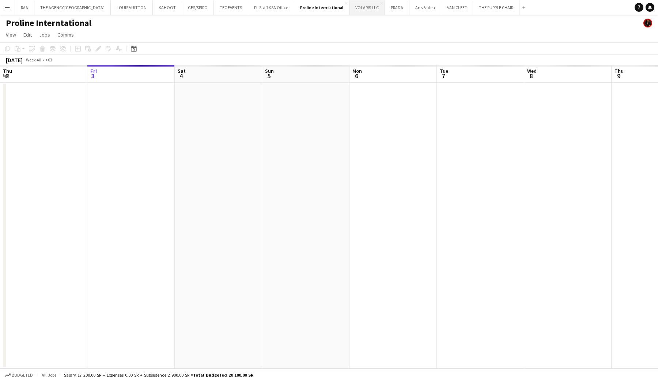
click at [350, 3] on button "VOLARIS LLC Close" at bounding box center [367, 7] width 35 height 14
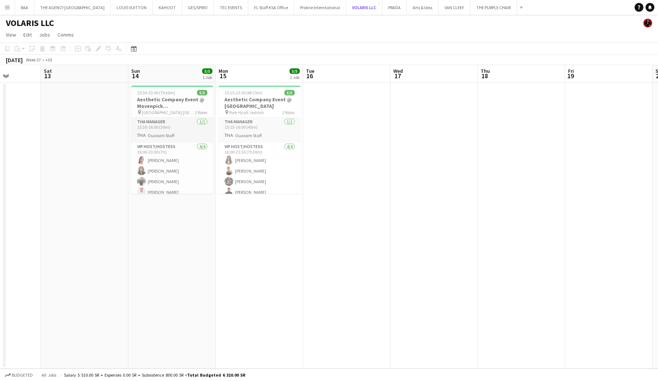
scroll to position [0, 203]
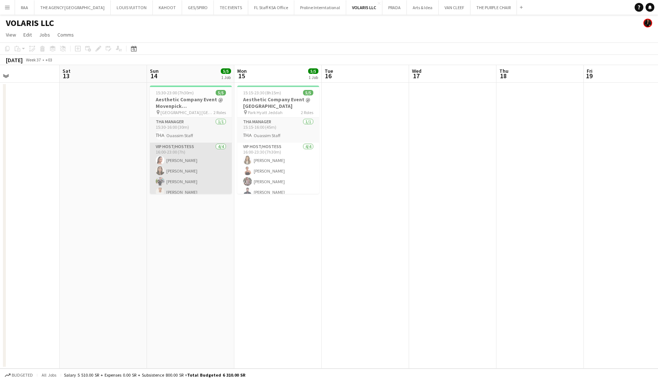
click at [201, 149] on app-card-role "VIP Host/Hostess 4/4 16:00-23:00 (7h) Haneen Alshoukairy Quyen Dinh Mohammed Ab…" at bounding box center [191, 171] width 82 height 57
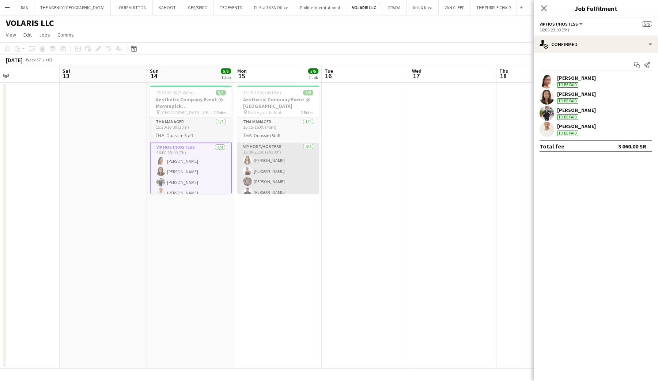
click at [295, 168] on app-card-role "VIP Host/Hostess 4/4 16:00-23:30 (7h30m) Dusica Vujisic Johannah Zaghlool Thame…" at bounding box center [278, 171] width 82 height 57
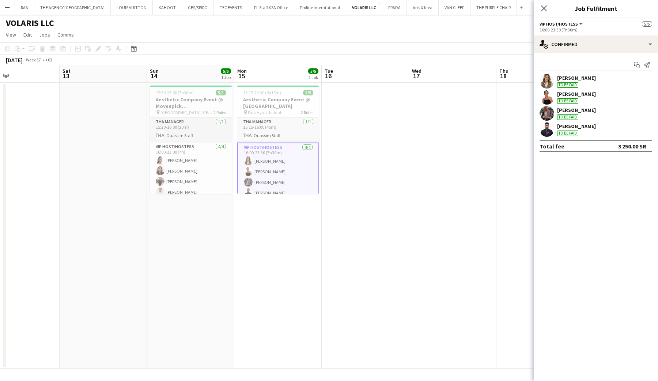
click at [551, 82] on app-user-avatar at bounding box center [547, 81] width 15 height 15
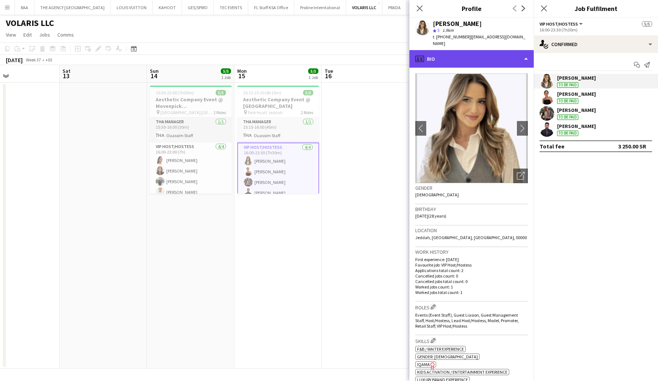
click at [461, 52] on div "profile Bio" at bounding box center [472, 59] width 124 height 18
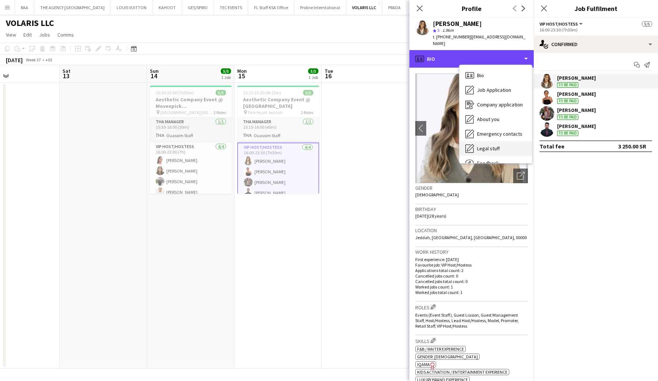
scroll to position [25, 0]
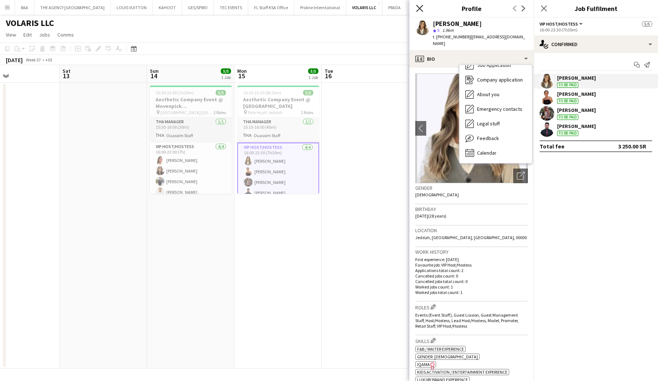
click at [419, 10] on icon "Close pop-in" at bounding box center [419, 8] width 7 height 7
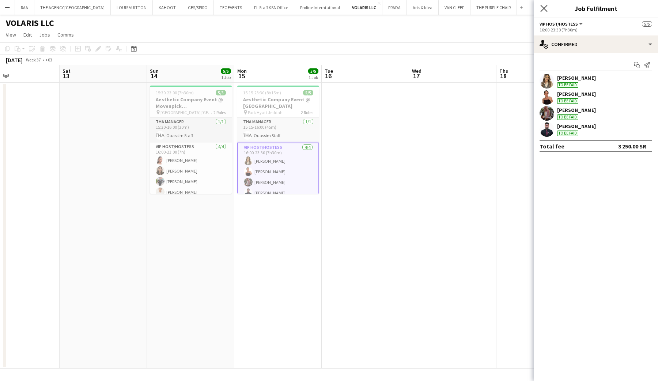
click at [544, 12] on app-icon "Close pop-in" at bounding box center [544, 8] width 11 height 11
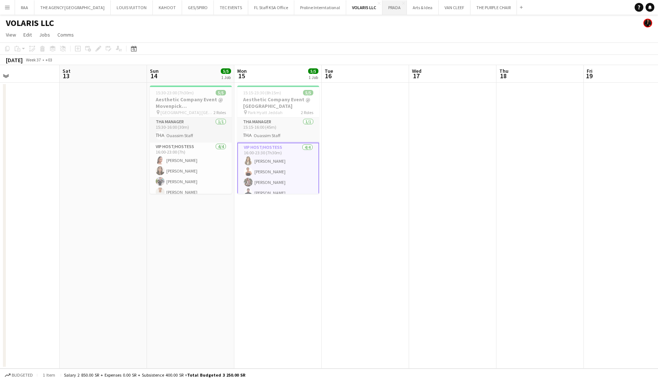
click at [382, 10] on button "PRADA Close" at bounding box center [394, 7] width 25 height 14
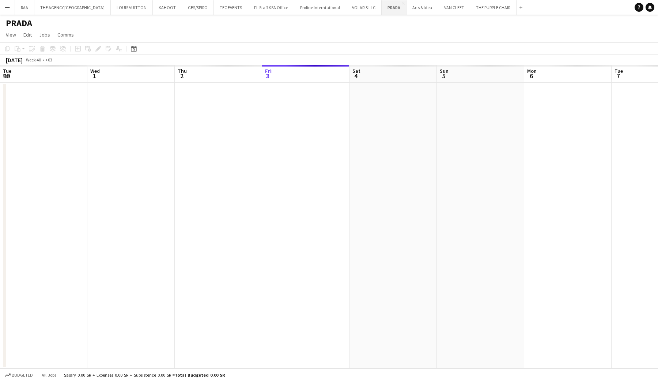
scroll to position [0, 175]
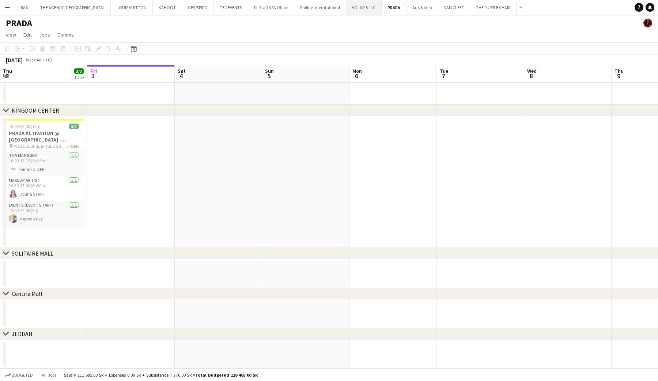
click at [346, 9] on button "VOLARIS LLC Close" at bounding box center [363, 7] width 35 height 14
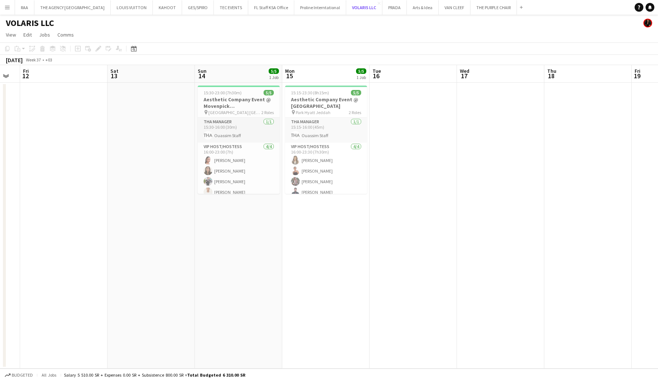
scroll to position [0, 224]
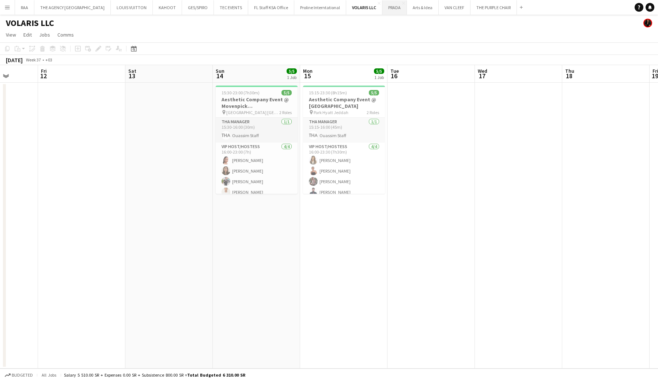
click at [382, 5] on button "PRADA Close" at bounding box center [394, 7] width 25 height 14
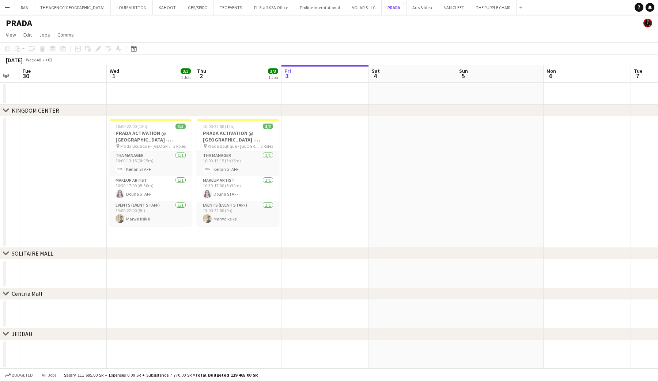
scroll to position [0, 193]
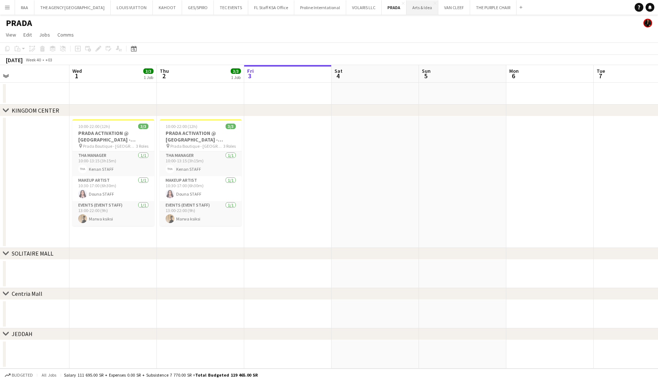
click at [407, 8] on button "Arts & Idea Close" at bounding box center [423, 7] width 32 height 14
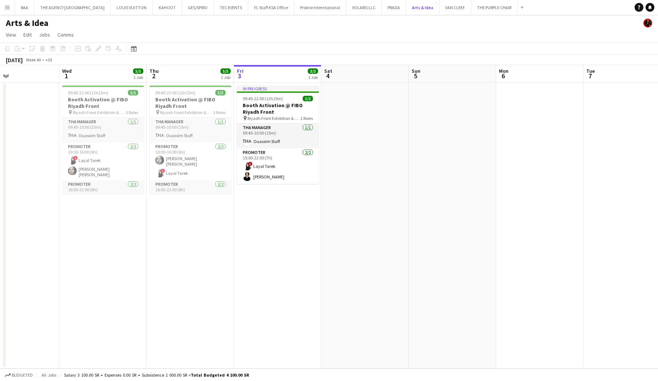
scroll to position [0, 203]
click at [276, 177] on app-card-role "Promoter 2/2 15:00-22:00 (7h) ! Layal Tarek Almaha Almghbeel" at bounding box center [278, 165] width 82 height 35
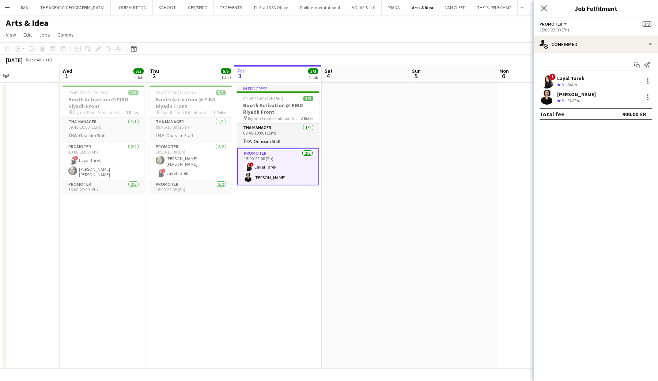
click at [549, 80] on app-user-avatar at bounding box center [547, 81] width 15 height 15
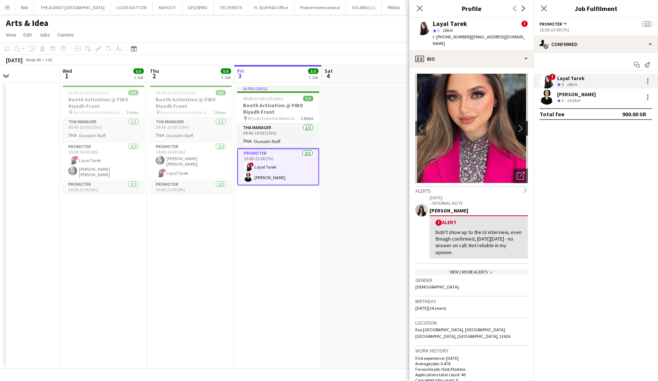
click at [523, 124] on app-icon "chevron-right" at bounding box center [522, 128] width 11 height 8
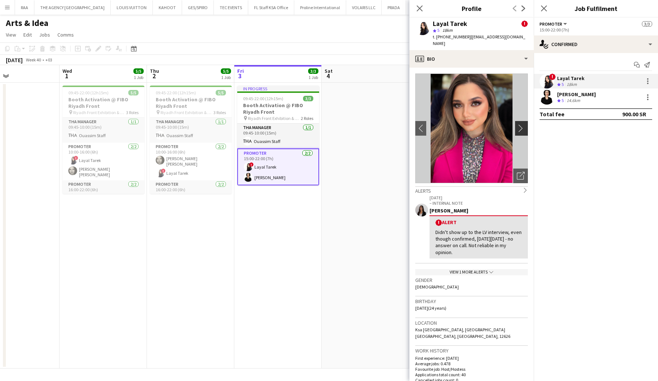
click at [523, 124] on app-icon "chevron-right" at bounding box center [522, 128] width 11 height 8
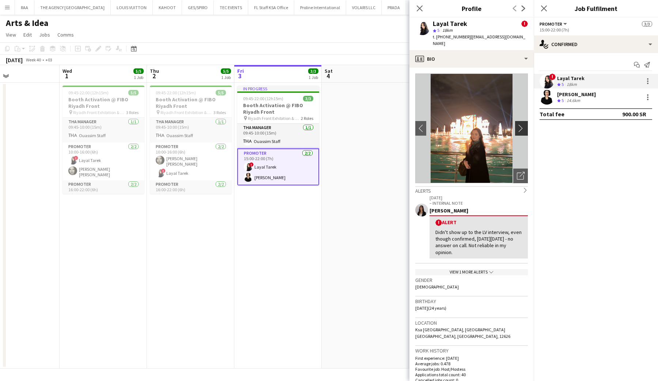
click at [524, 124] on app-icon "chevron-right" at bounding box center [522, 128] width 11 height 8
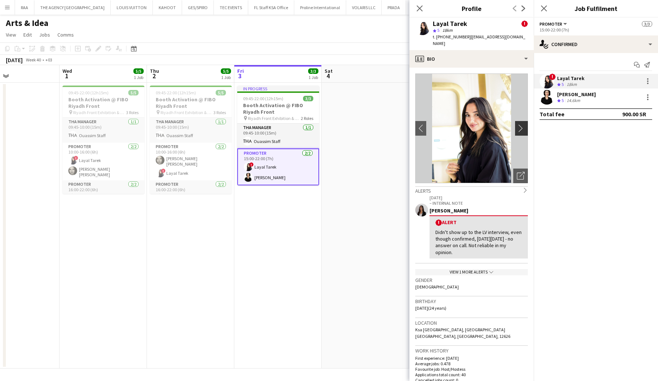
click at [524, 124] on app-icon "chevron-right" at bounding box center [522, 128] width 11 height 8
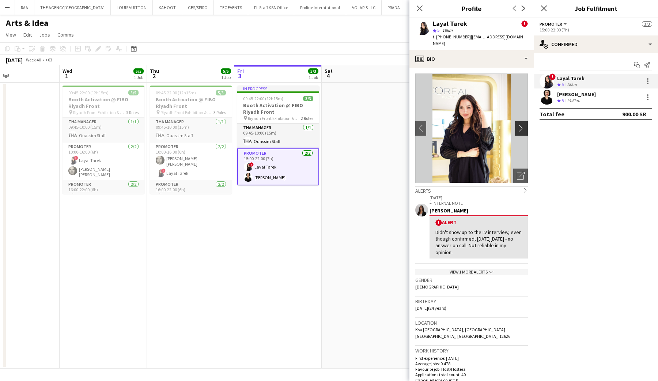
click at [524, 124] on app-icon "chevron-right" at bounding box center [522, 128] width 11 height 8
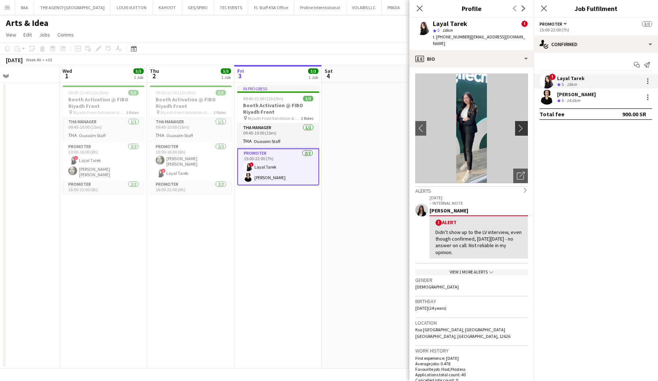
click at [524, 124] on app-icon "chevron-right" at bounding box center [522, 128] width 11 height 8
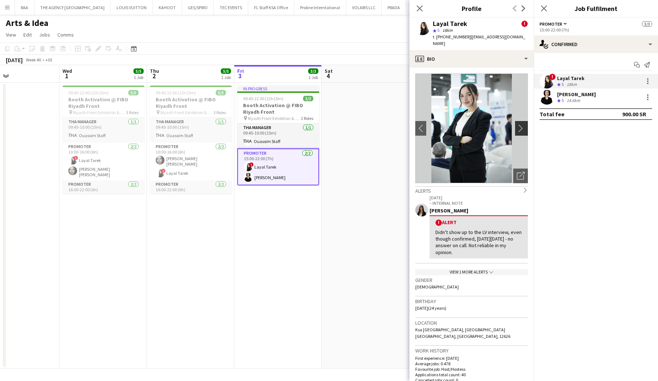
click at [524, 124] on app-icon "chevron-right" at bounding box center [522, 128] width 11 height 8
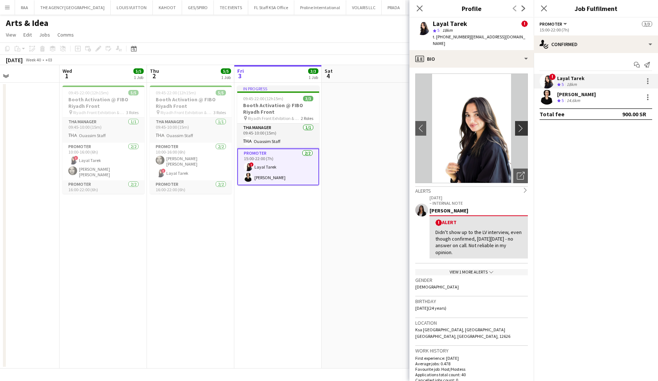
click at [525, 125] on app-icon "chevron-right" at bounding box center [522, 128] width 11 height 8
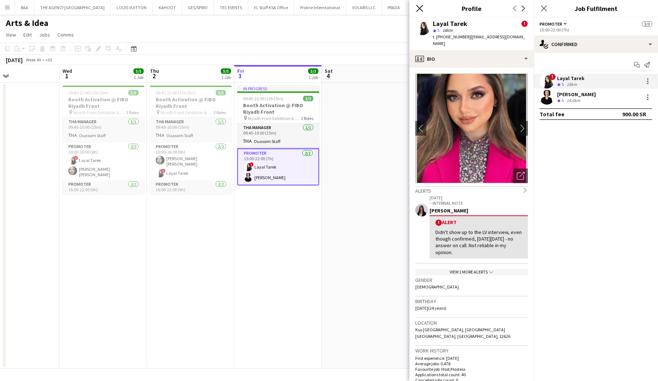
click at [420, 9] on icon at bounding box center [419, 8] width 7 height 7
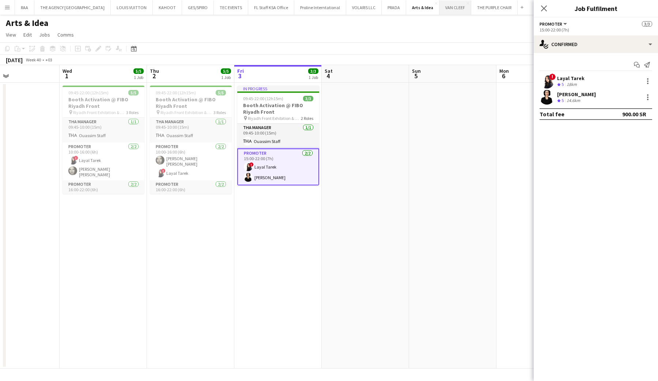
click at [440, 11] on button "VAN CLEEF Close" at bounding box center [456, 7] width 32 height 14
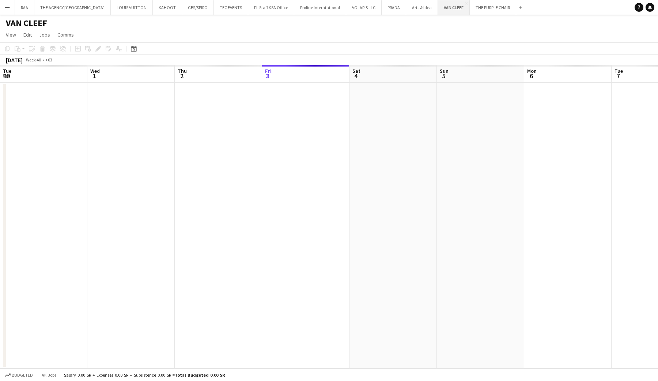
scroll to position [0, 175]
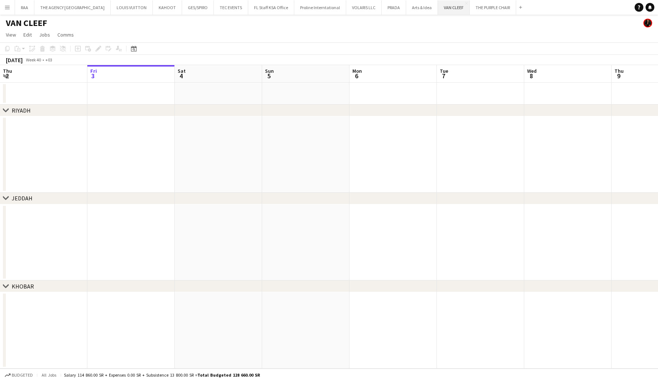
click at [438, 5] on button "VAN CLEEF Close" at bounding box center [454, 7] width 32 height 14
click at [465, 4] on app-icon "Close" at bounding box center [466, 3] width 3 height 3
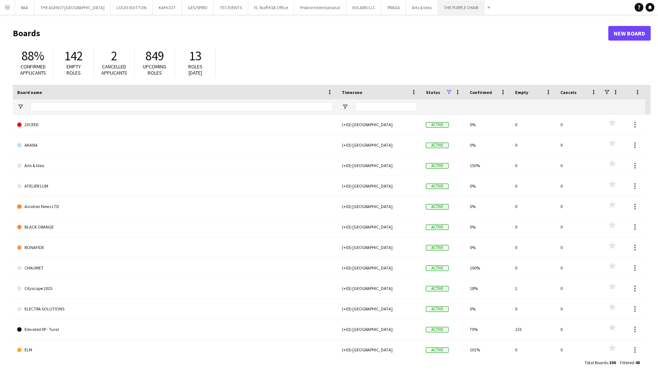
click at [452, 4] on button "THE PURPLE CHAIR Close" at bounding box center [461, 7] width 46 height 14
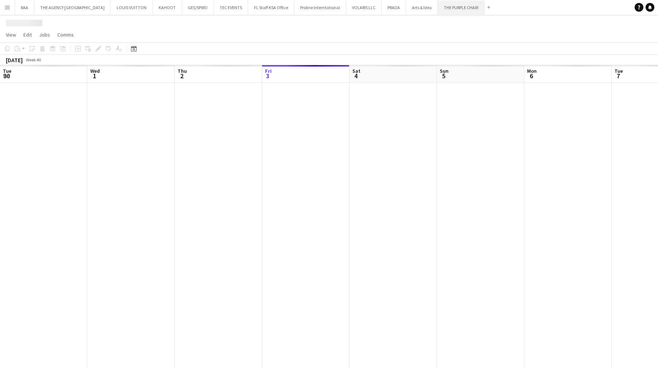
scroll to position [0, 175]
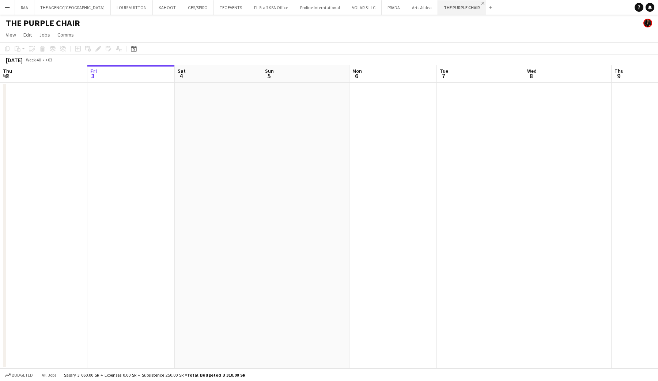
click at [482, 3] on app-icon "Close" at bounding box center [483, 3] width 3 height 3
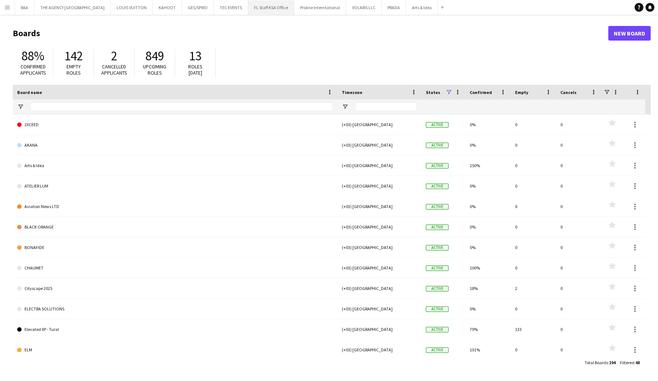
click at [248, 10] on button "FL Staff KSA Office Close" at bounding box center [271, 7] width 46 height 14
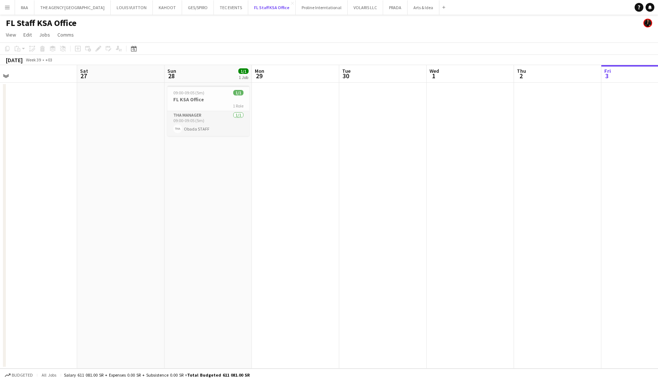
scroll to position [0, 161]
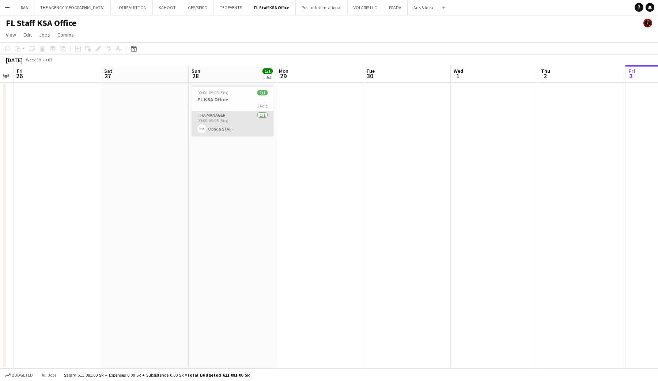
click at [238, 130] on app-card-role "THA Manager 1/1 09:00-09:05 (5m) Obada STAFF" at bounding box center [233, 123] width 82 height 25
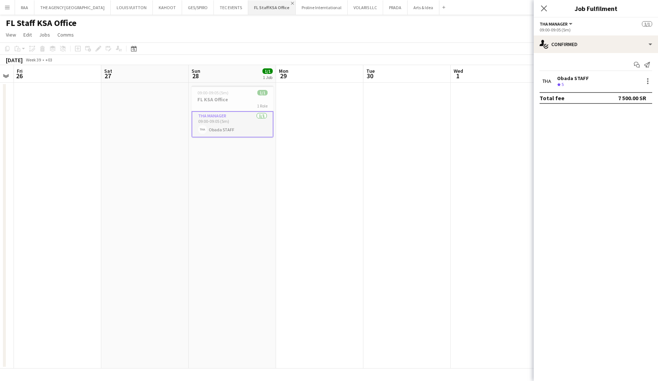
click at [291, 4] on app-icon "Close" at bounding box center [292, 3] width 3 height 3
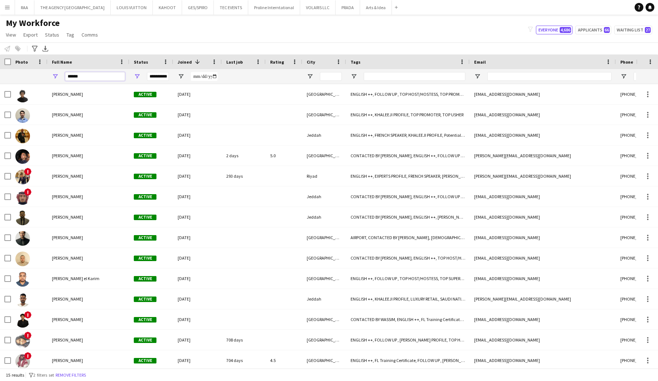
drag, startPoint x: 88, startPoint y: 76, endPoint x: 48, endPoint y: 75, distance: 40.2
click at [48, 75] on div "*****" at bounding box center [89, 76] width 82 height 15
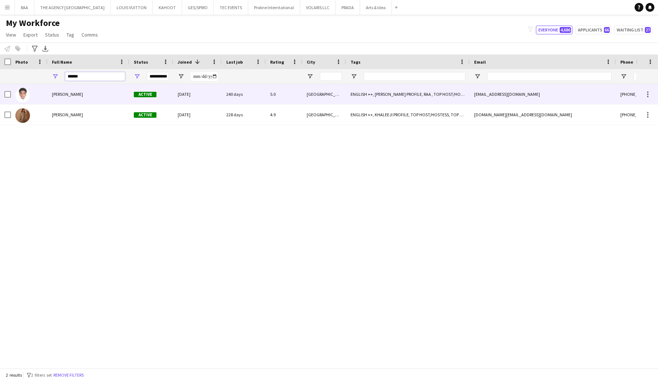
type input "******"
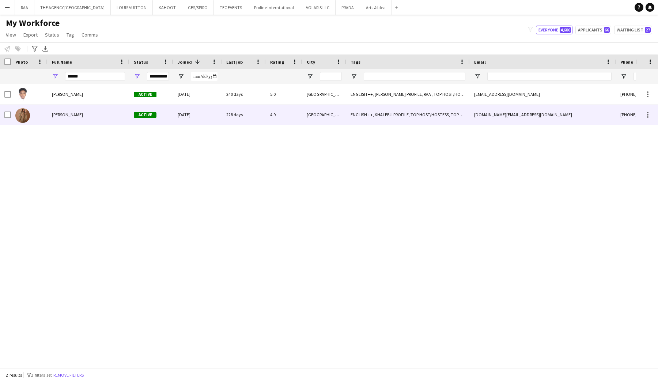
click at [80, 106] on div "[PERSON_NAME]" at bounding box center [89, 115] width 82 height 20
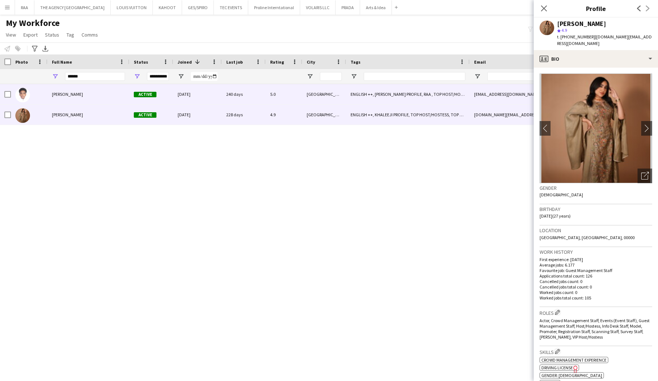
click at [87, 95] on div "[PERSON_NAME]" at bounding box center [89, 94] width 82 height 20
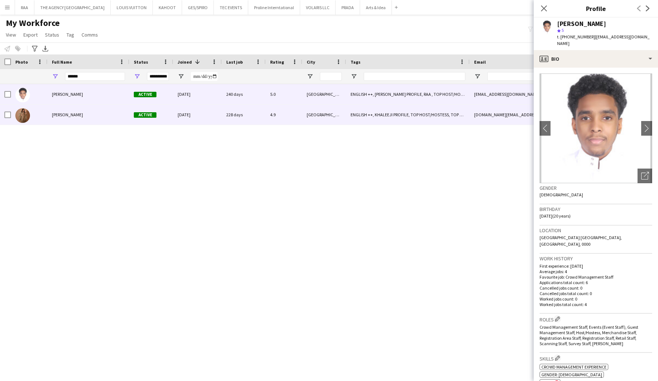
click at [263, 114] on div "228 days" at bounding box center [244, 115] width 44 height 20
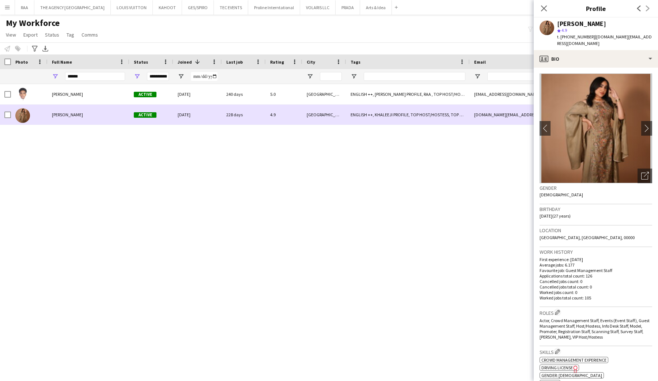
click at [237, 102] on div "240 days" at bounding box center [244, 94] width 44 height 20
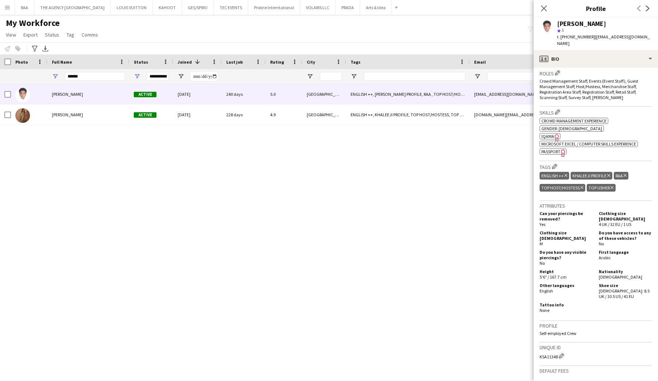
scroll to position [244, 0]
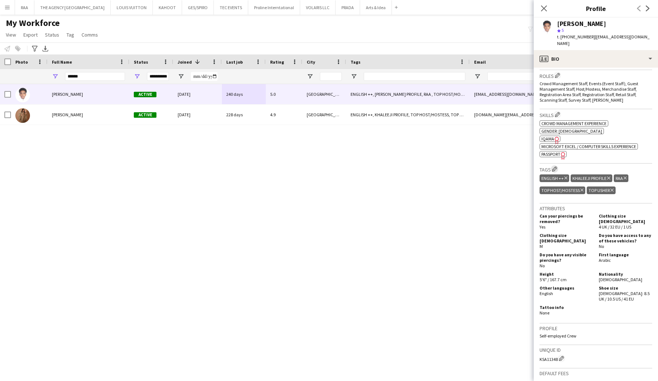
click at [557, 166] on app-icon "Edit crew company tags" at bounding box center [554, 168] width 5 height 5
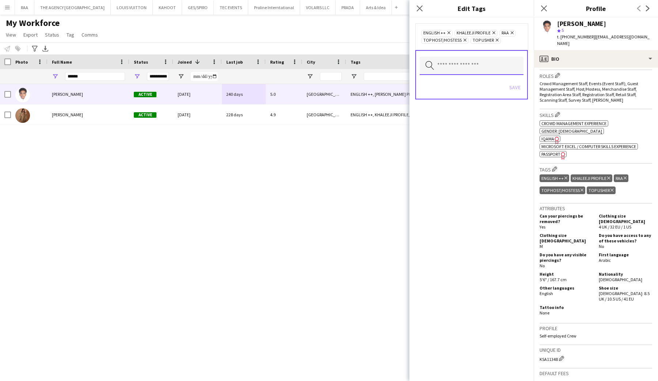
click at [473, 65] on input "text" at bounding box center [472, 66] width 104 height 18
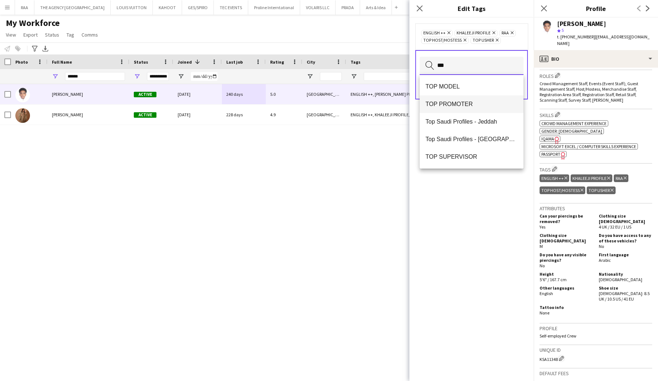
type input "***"
click at [473, 104] on span "TOP PROMOTER" at bounding box center [472, 104] width 92 height 7
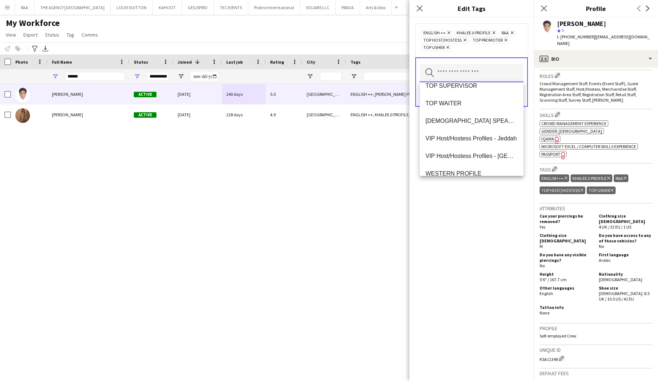
scroll to position [843, 0]
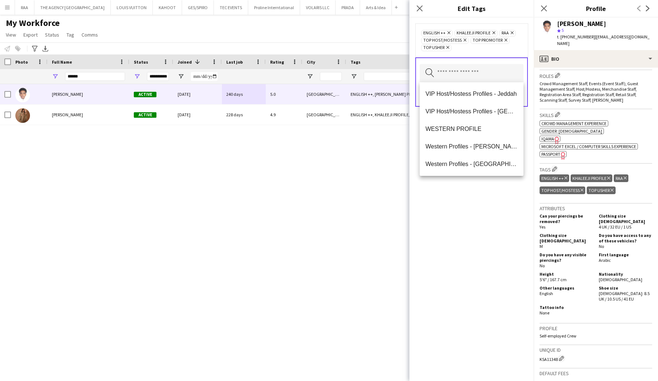
click at [472, 218] on div "ENGLISH ++ Remove KHALEEJI PROFILE Remove RAA Remove TOP HOST/HOSTESS Remove TO…" at bounding box center [472, 199] width 124 height 363
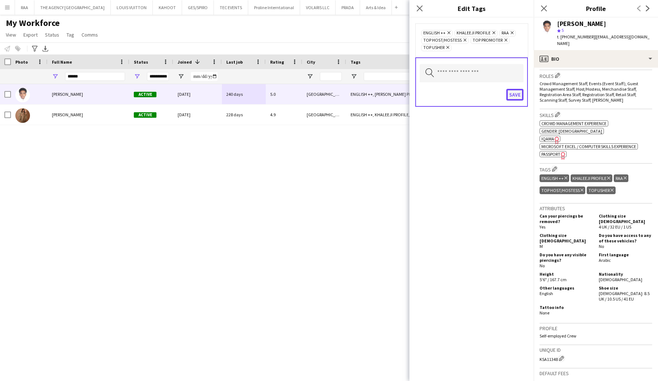
click at [519, 97] on button "Save" at bounding box center [514, 95] width 17 height 12
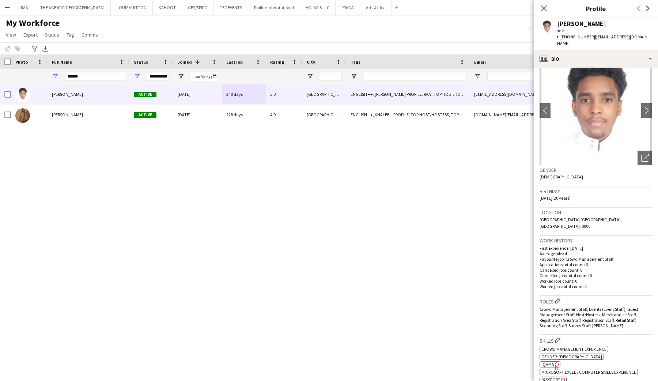
scroll to position [0, 0]
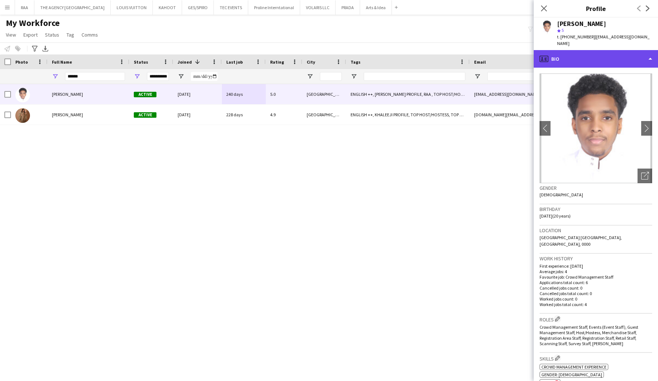
click at [609, 50] on div "profile Bio" at bounding box center [596, 59] width 124 height 18
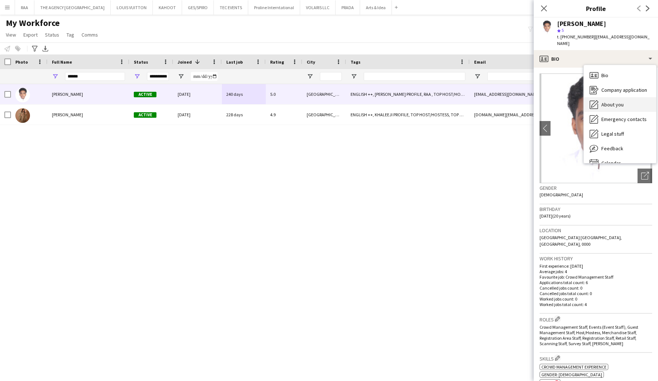
click at [609, 101] on span "About you" at bounding box center [613, 104] width 22 height 7
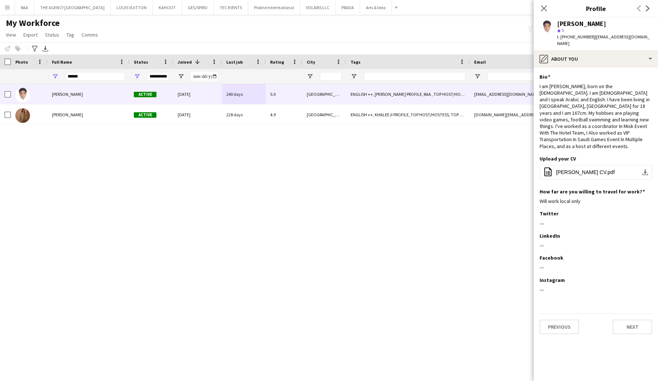
drag, startPoint x: 592, startPoint y: 37, endPoint x: 649, endPoint y: 31, distance: 57.3
click at [651, 32] on app-profile-header "[PERSON_NAME] star 5 t. [PHONE_NUMBER] | [EMAIL_ADDRESS][DOMAIN_NAME]" at bounding box center [596, 34] width 124 height 33
click at [605, 68] on app-section-data-types "Bio Edit this field I am [PERSON_NAME], born on the [DEMOGRAPHIC_DATA]. I am [D…" at bounding box center [596, 224] width 124 height 313
click at [605, 59] on div "pencil4 About you" at bounding box center [596, 59] width 124 height 18
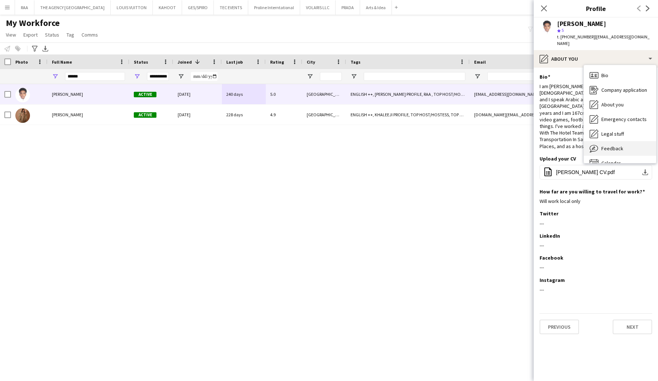
click at [617, 145] on span "Feedback" at bounding box center [613, 148] width 22 height 7
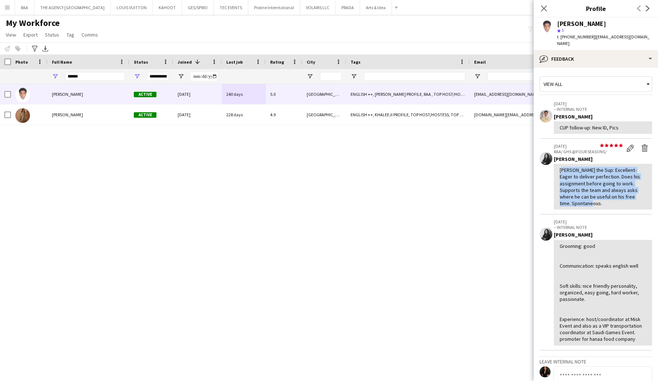
drag, startPoint x: 560, startPoint y: 164, endPoint x: 631, endPoint y: 193, distance: 76.9
click at [631, 193] on div "[PERSON_NAME] the Sup: Excellent- Eager to deliver perfection. Does his assignm…" at bounding box center [603, 187] width 87 height 40
click at [631, 184] on div "[PERSON_NAME] the Sup: Excellent- Eager to deliver perfection. Does his assignm…" at bounding box center [603, 187] width 87 height 40
drag, startPoint x: 560, startPoint y: 191, endPoint x: 645, endPoint y: 189, distance: 85.2
click at [646, 190] on div "[PERSON_NAME] the Sup: Excellent- Eager to deliver perfection. Does his assignm…" at bounding box center [603, 187] width 87 height 40
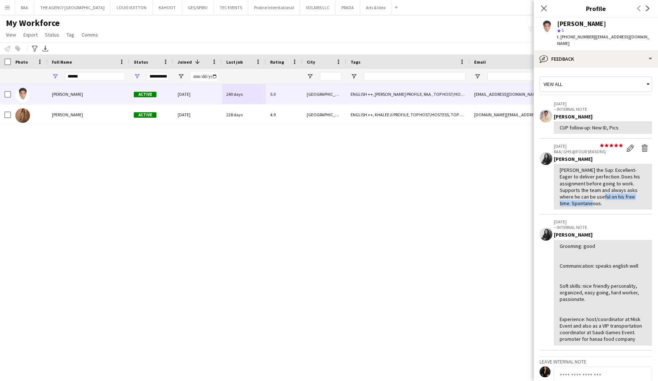
click at [645, 189] on div "[PERSON_NAME] the Sup: Excellent- Eager to deliver perfection. Does his assignm…" at bounding box center [603, 187] width 87 height 40
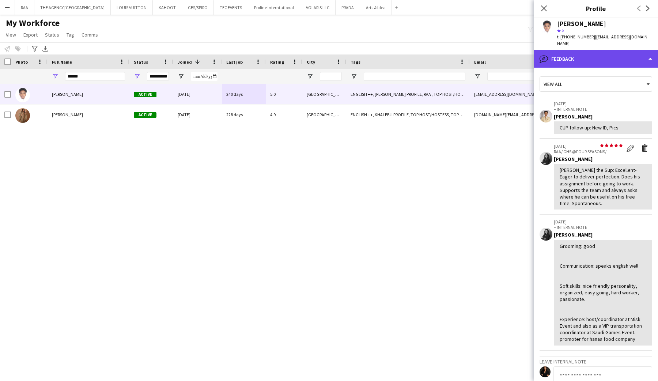
click at [608, 54] on div "bubble-pencil Feedback" at bounding box center [596, 59] width 124 height 18
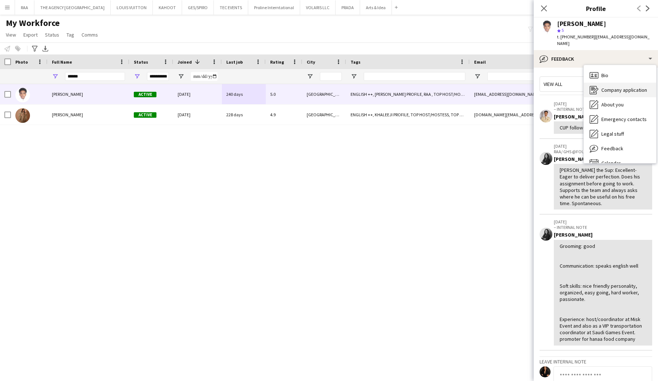
click at [628, 87] on span "Company application" at bounding box center [625, 90] width 46 height 7
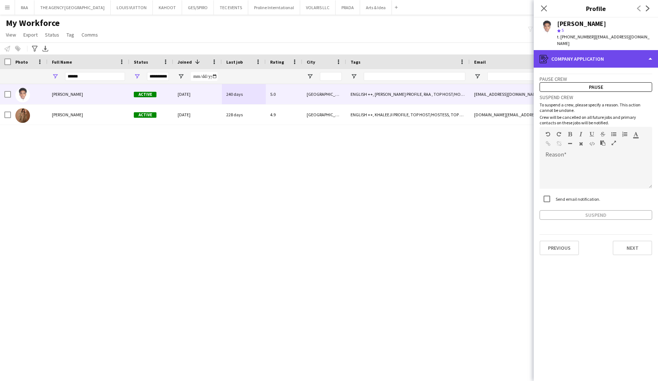
click at [618, 56] on div "register Company application" at bounding box center [596, 59] width 124 height 18
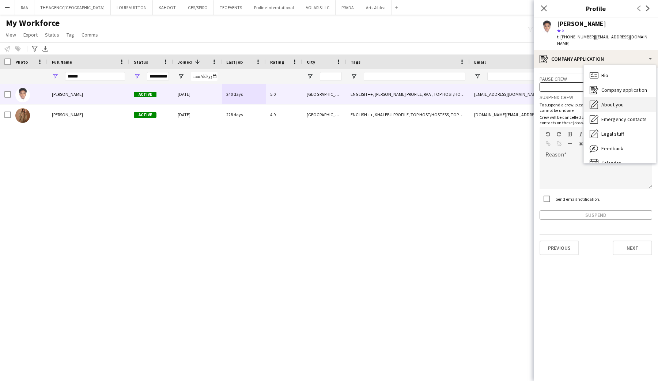
click at [617, 101] on div "About you About you" at bounding box center [620, 104] width 72 height 15
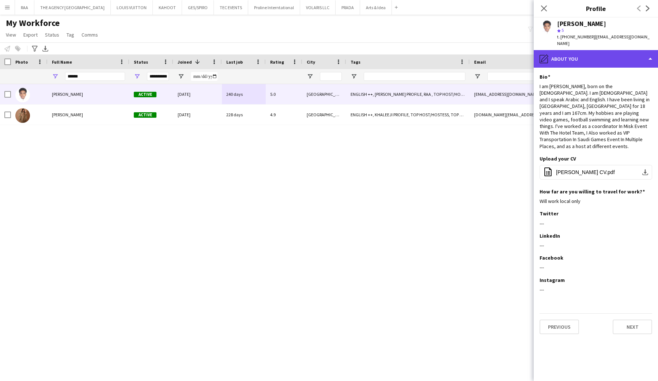
click at [597, 59] on div "pencil4 About you" at bounding box center [596, 59] width 124 height 18
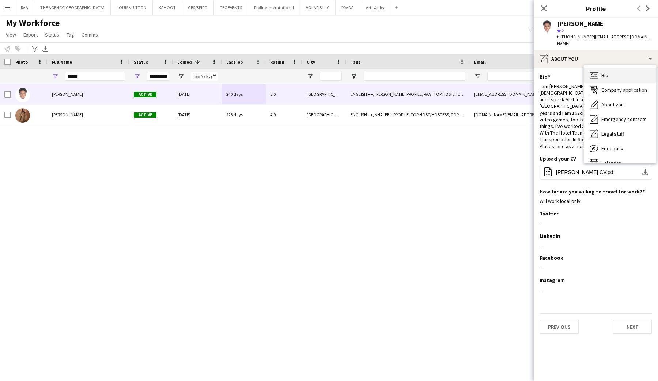
click at [597, 71] on icon "Bio" at bounding box center [594, 75] width 9 height 9
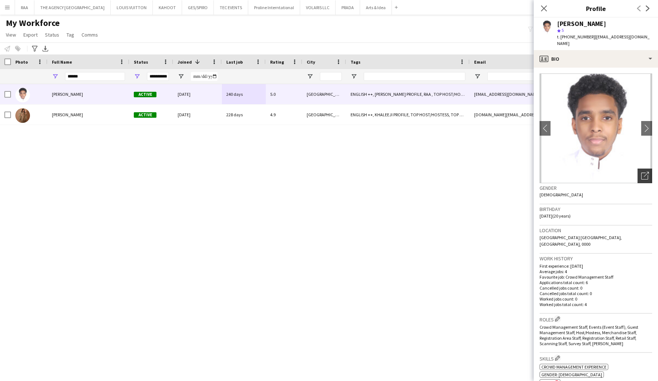
click at [650, 169] on div "Open photos pop-in" at bounding box center [645, 176] width 15 height 15
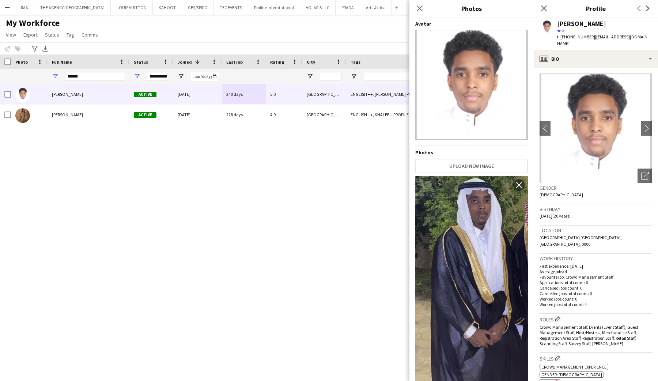
scroll to position [103, 0]
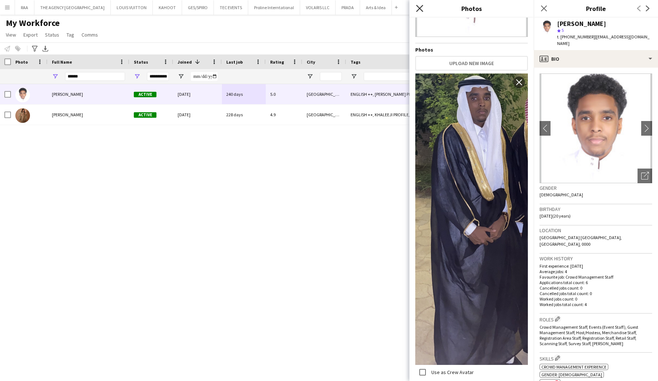
click at [419, 5] on icon "Close pop-in" at bounding box center [419, 8] width 7 height 7
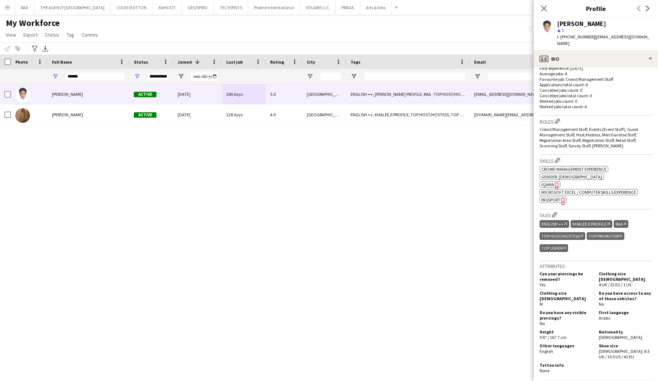
scroll to position [195, 0]
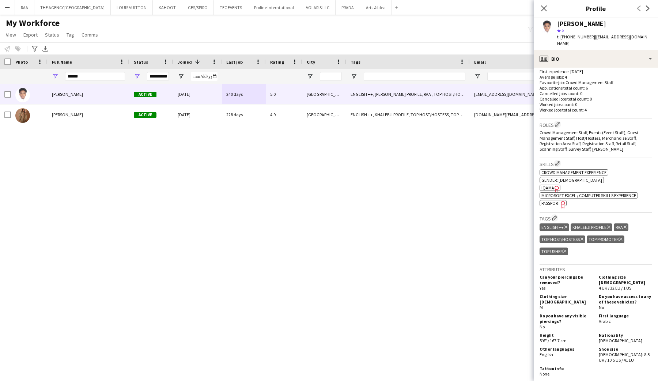
click at [556, 200] on span "Passport" at bounding box center [551, 202] width 19 height 5
click at [551, 185] on span "IQAMA" at bounding box center [548, 187] width 13 height 5
click at [545, 8] on icon "Close pop-in" at bounding box center [543, 8] width 7 height 7
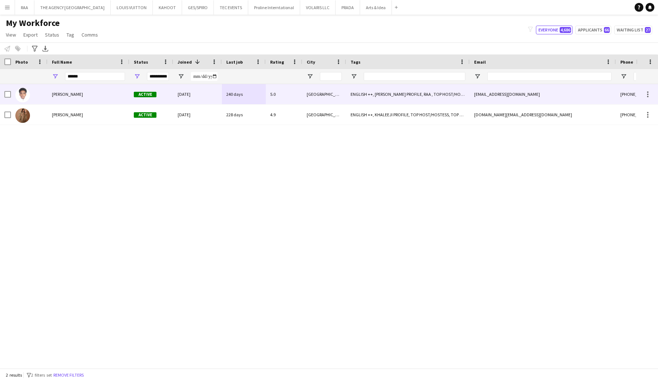
click at [178, 93] on div "[DATE]" at bounding box center [197, 94] width 49 height 20
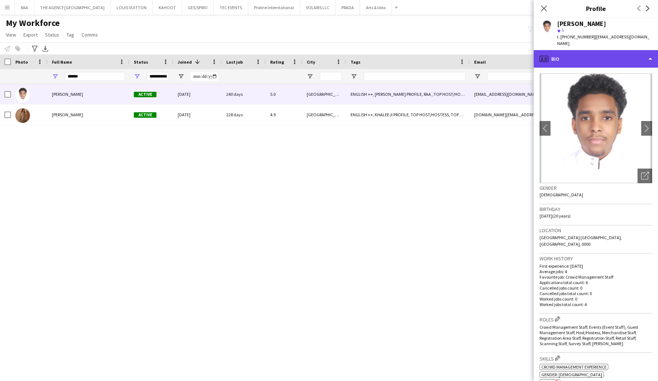
click at [573, 54] on div "profile Bio" at bounding box center [596, 59] width 124 height 18
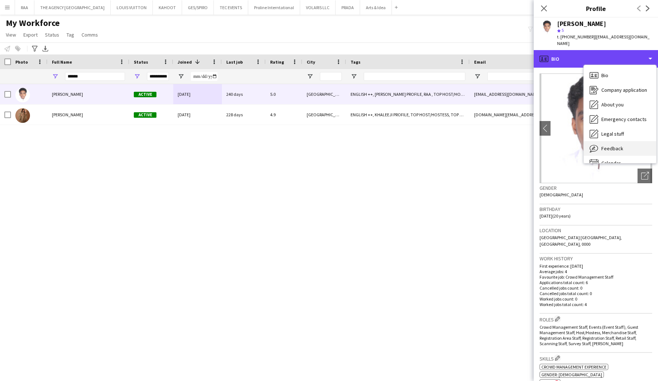
scroll to position [10, 0]
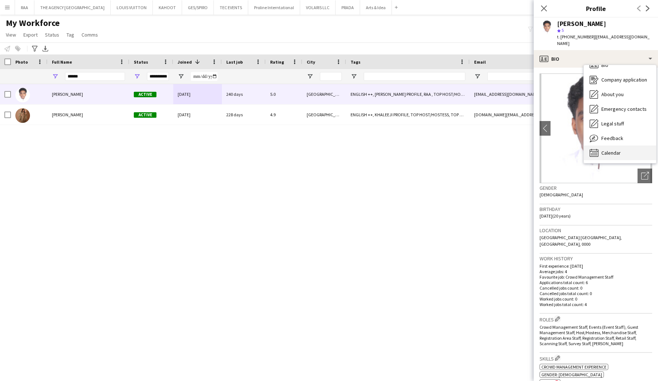
click at [603, 150] on span "Calendar" at bounding box center [611, 153] width 19 height 7
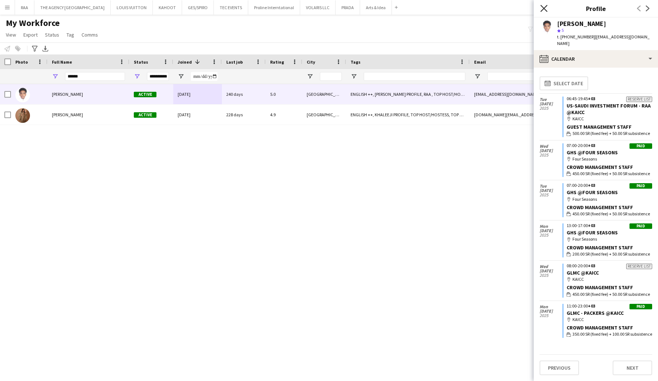
click at [546, 8] on icon "Close pop-in" at bounding box center [543, 8] width 7 height 7
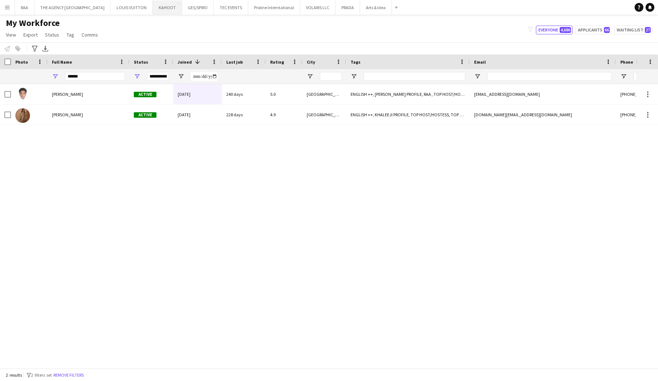
click at [153, 10] on button "KAHOOT Close" at bounding box center [167, 7] width 29 height 14
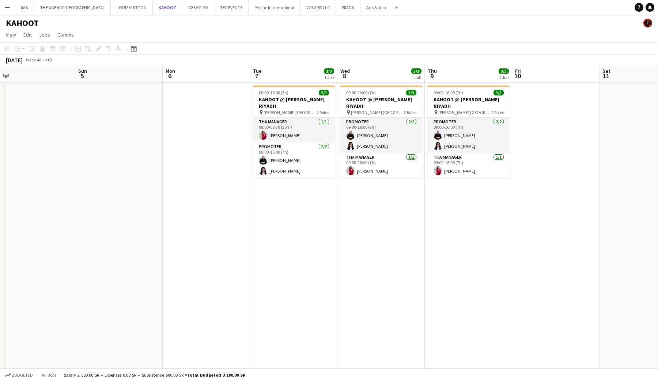
scroll to position [0, 276]
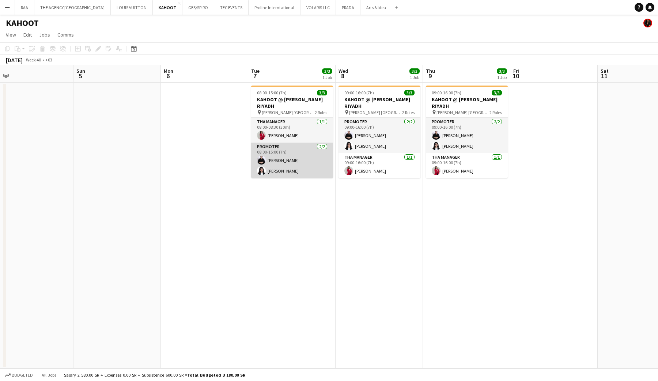
click at [289, 163] on app-card-role "Promoter [DATE] 08:00-15:00 (7h) [PERSON_NAME] [PERSON_NAME]" at bounding box center [292, 160] width 82 height 35
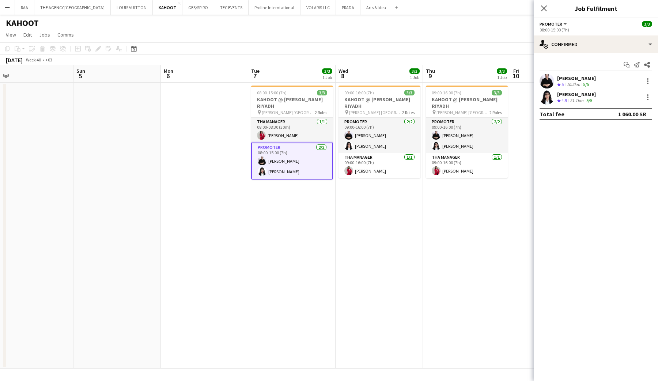
click at [550, 82] on app-user-avatar at bounding box center [547, 81] width 15 height 15
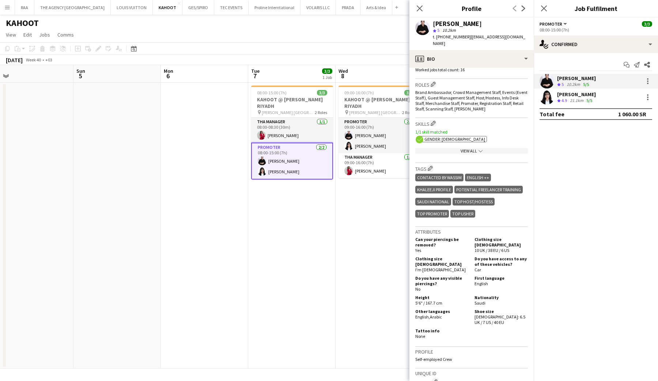
scroll to position [242, 0]
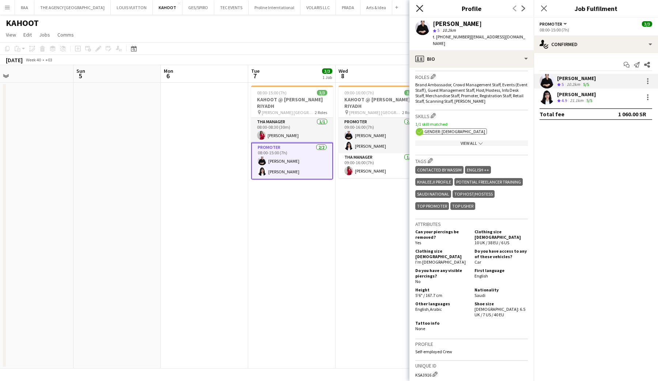
click at [420, 7] on icon "Close pop-in" at bounding box center [419, 8] width 7 height 7
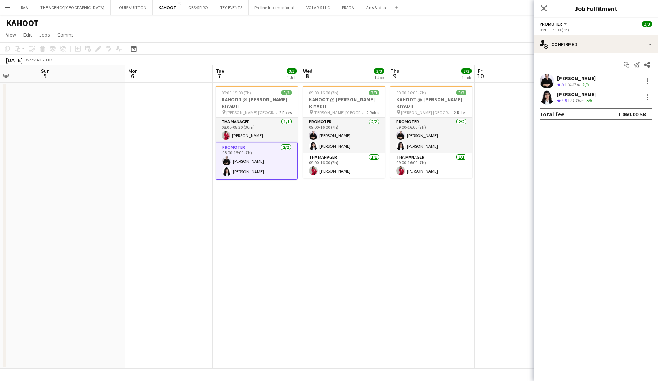
scroll to position [0, 317]
